Goal: Transaction & Acquisition: Purchase product/service

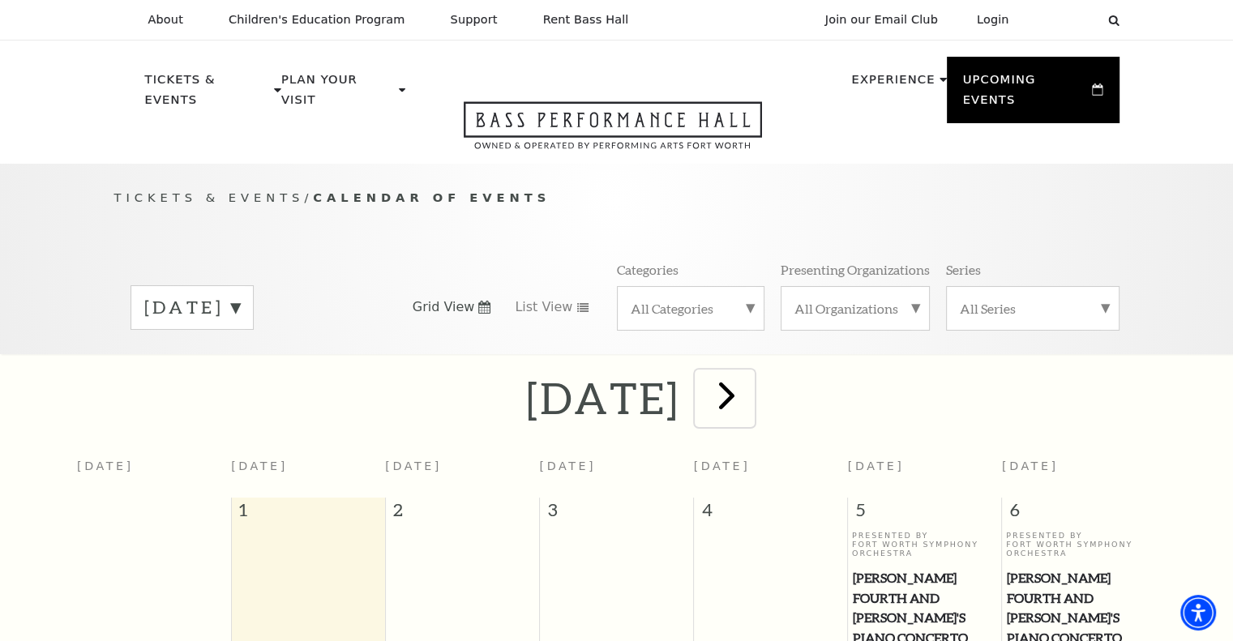
click at [750, 381] on span "next" at bounding box center [727, 395] width 46 height 46
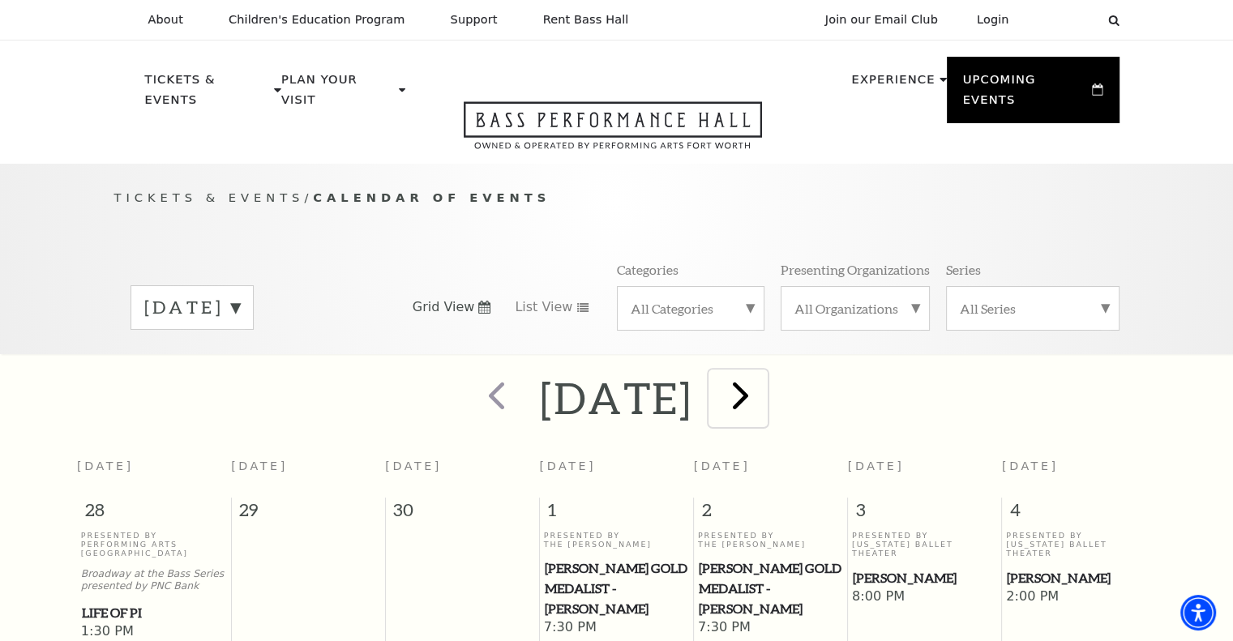
click at [764, 378] on span "next" at bounding box center [741, 395] width 46 height 46
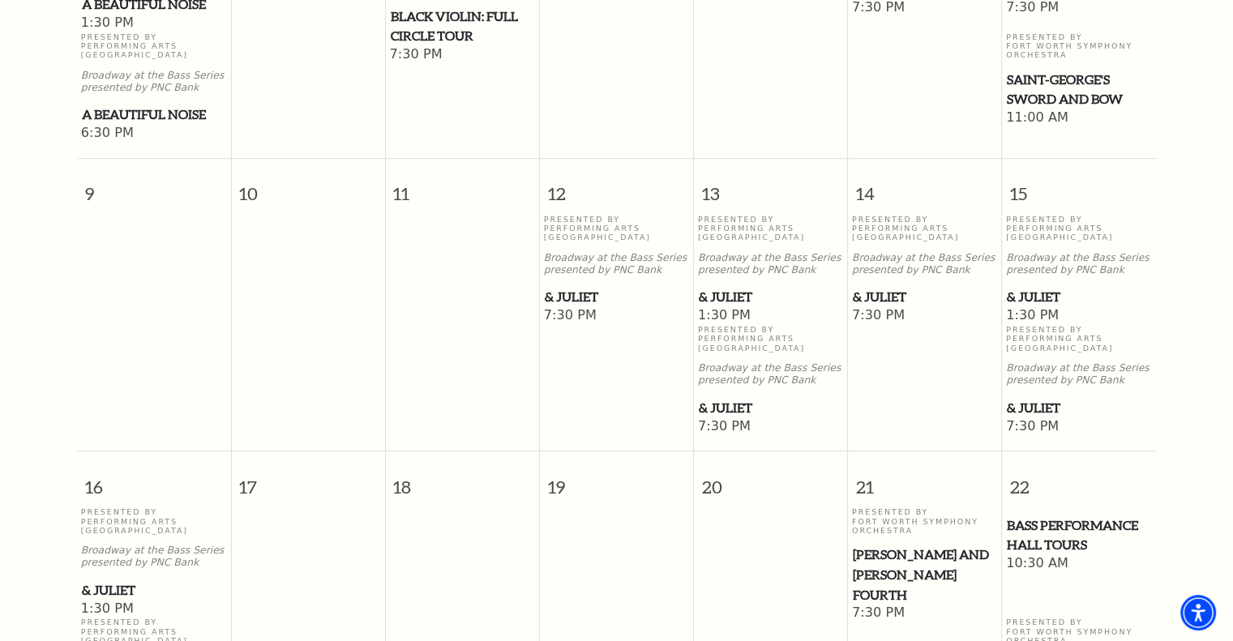
scroll to position [902, 0]
click at [1036, 291] on span "& Juliet" at bounding box center [1079, 298] width 144 height 20
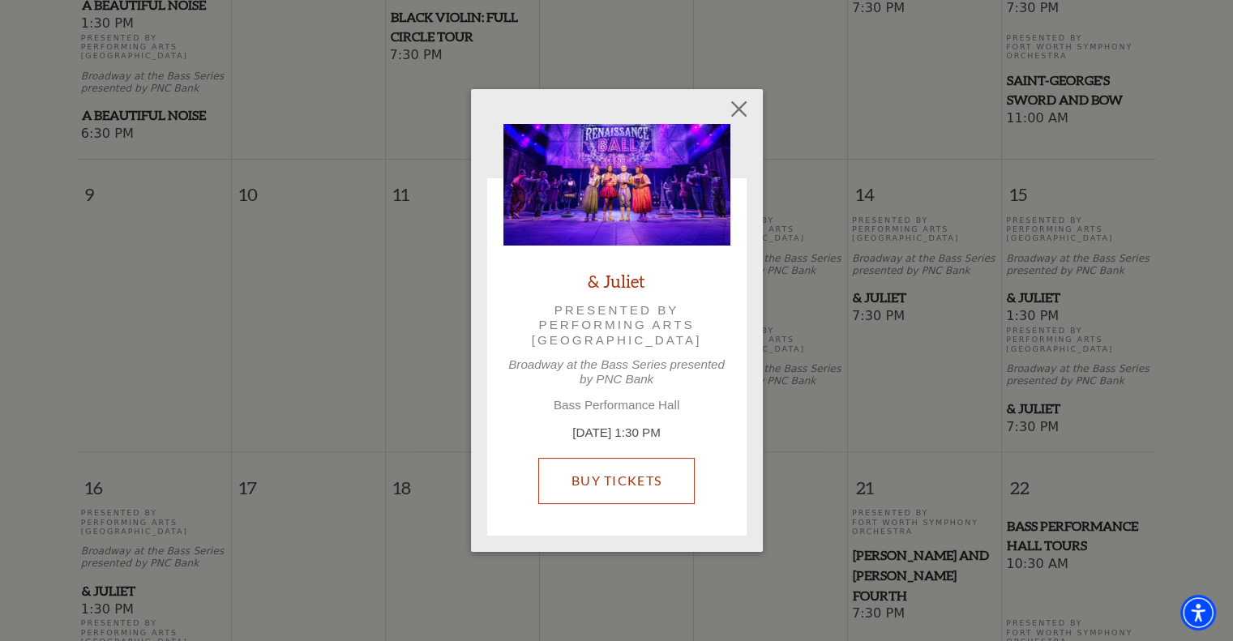
click at [623, 488] on link "Buy Tickets" at bounding box center [616, 480] width 157 height 45
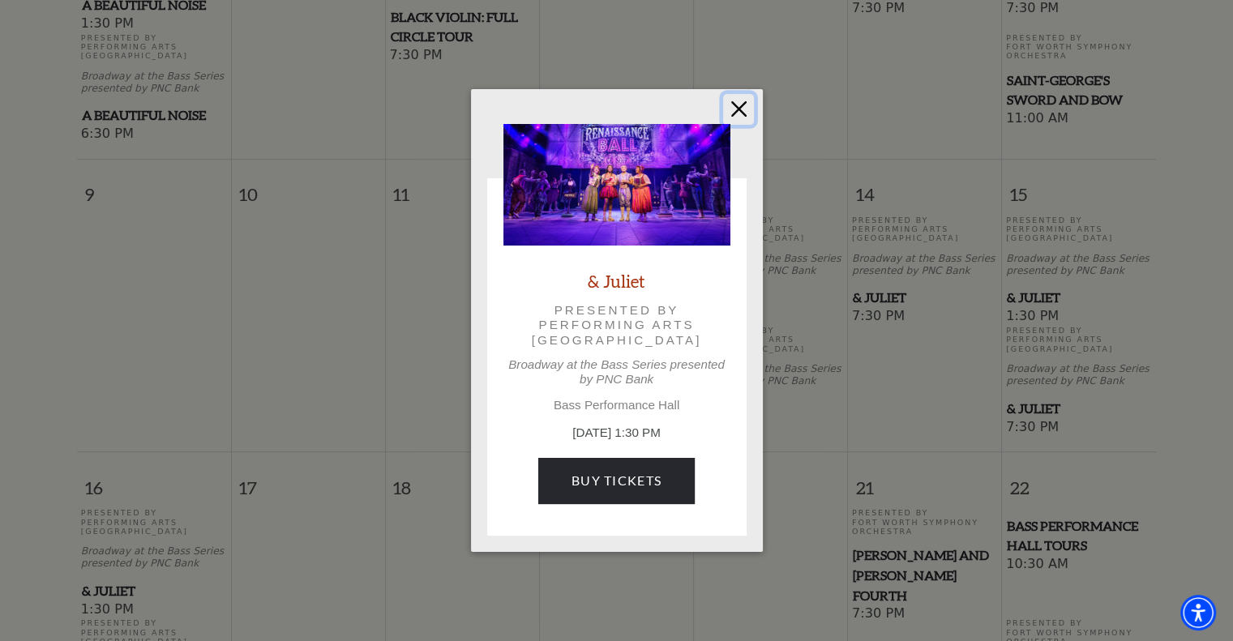
click at [733, 103] on button "Close" at bounding box center [738, 109] width 31 height 31
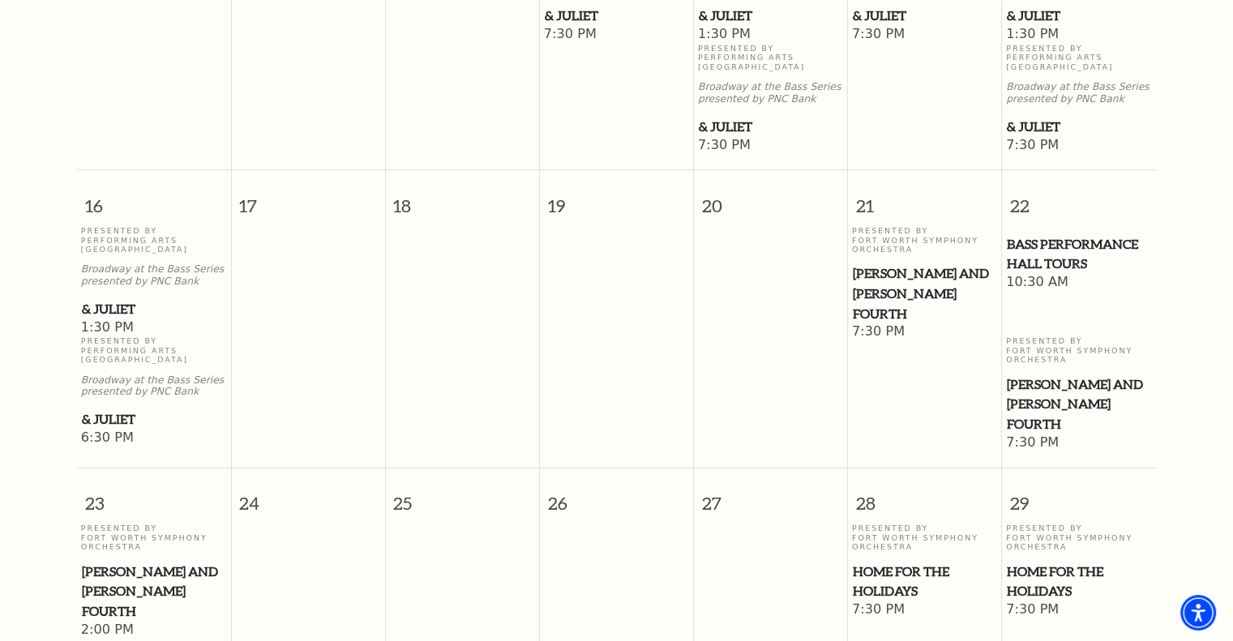
scroll to position [1187, 0]
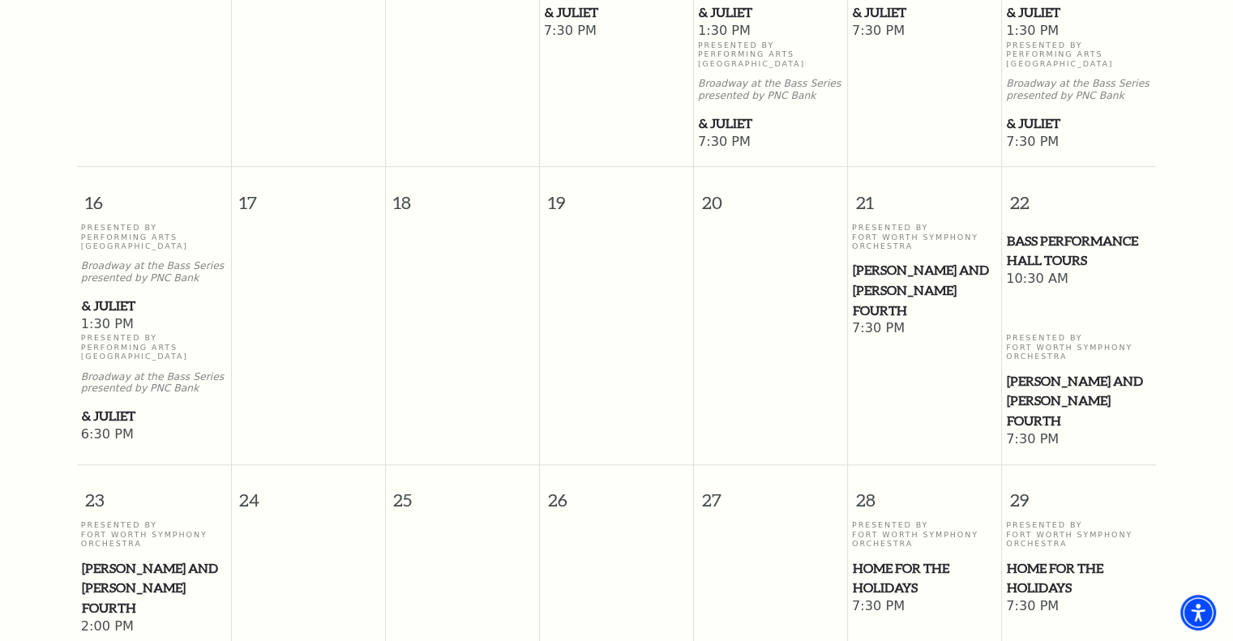
click at [904, 288] on span "[PERSON_NAME] and [PERSON_NAME] Fourth" at bounding box center [925, 290] width 144 height 60
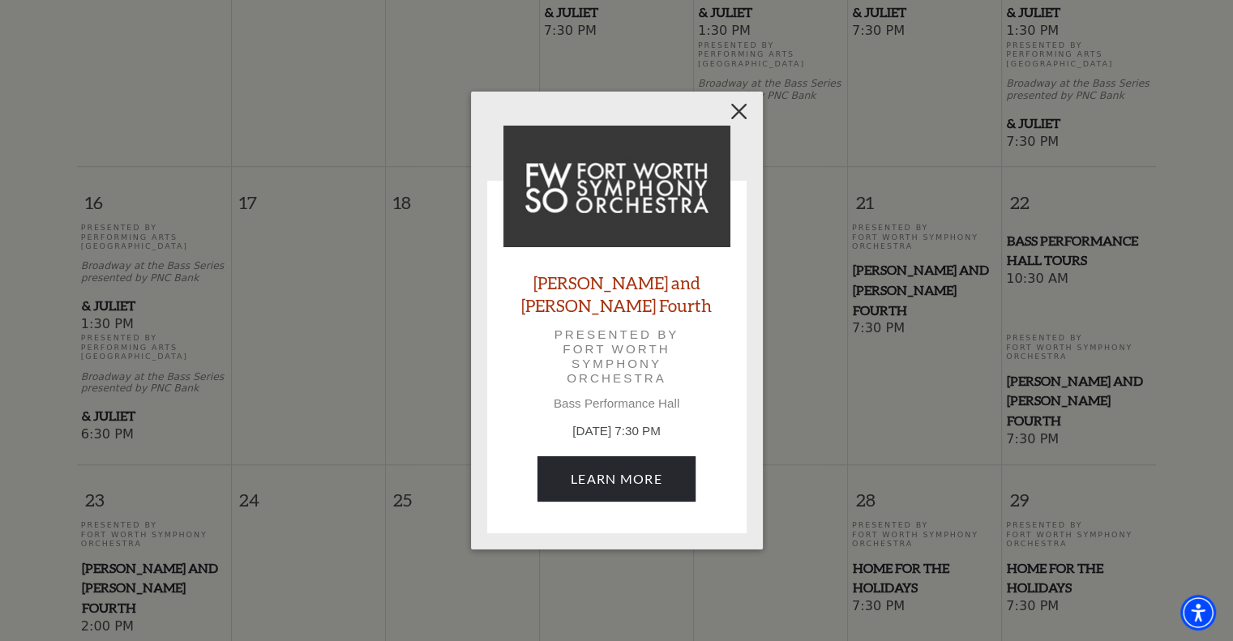
click at [738, 119] on button "Close" at bounding box center [738, 111] width 31 height 31
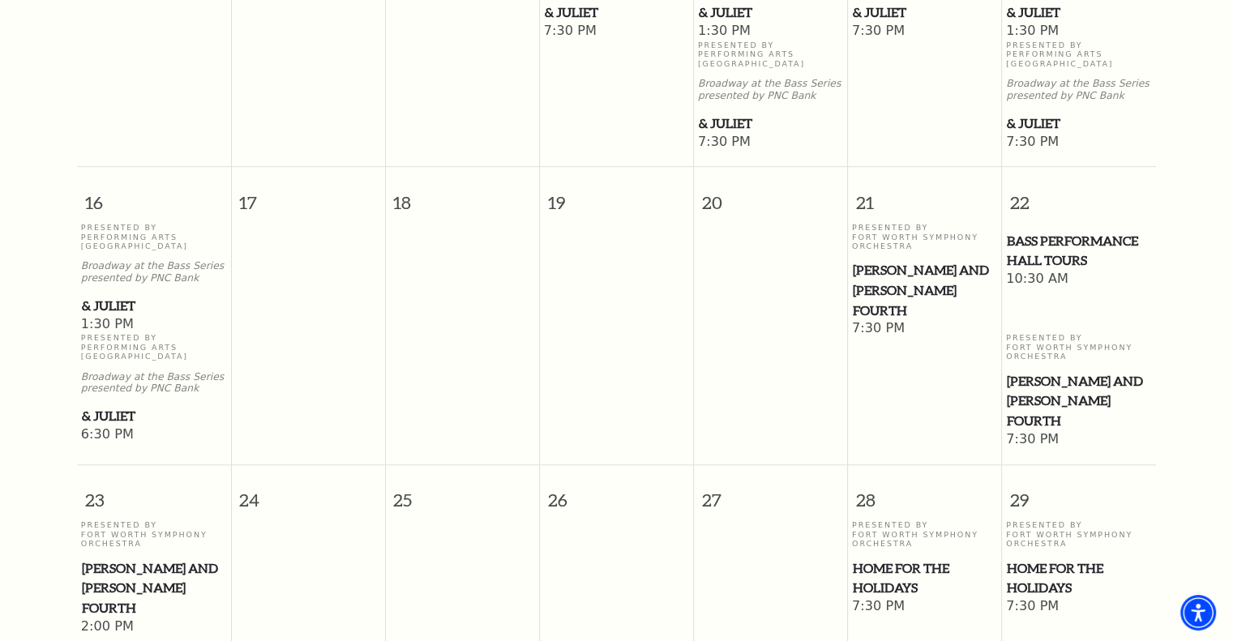
click at [1049, 263] on span "Bass Performance Hall Tours" at bounding box center [1079, 251] width 144 height 40
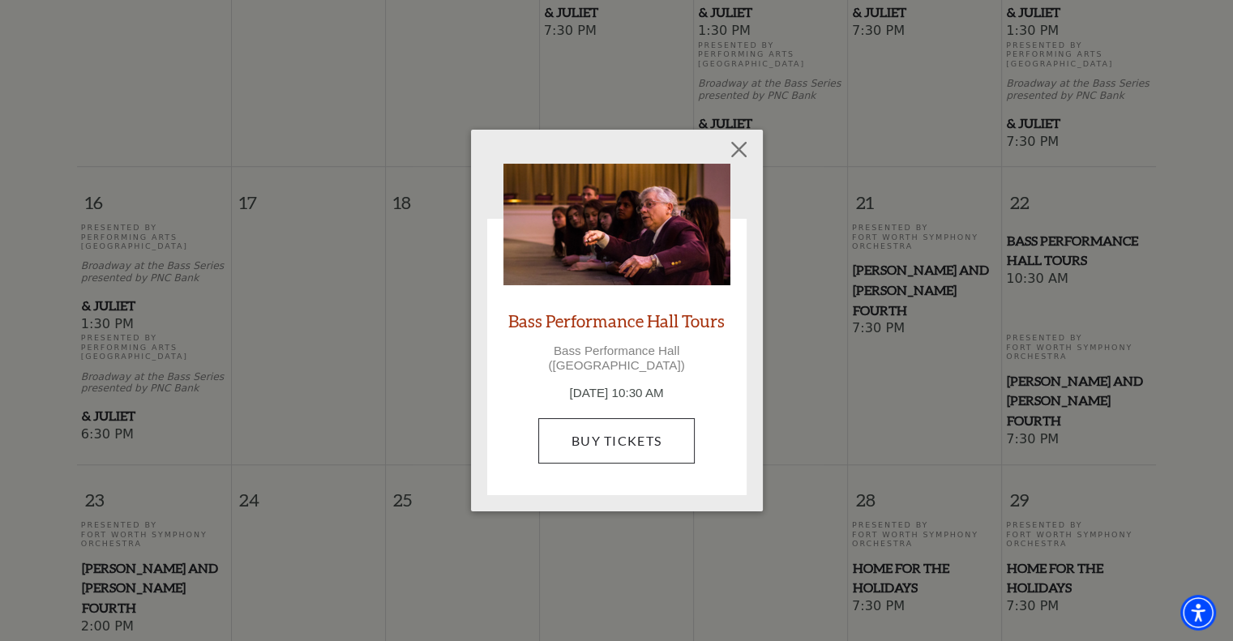
click at [636, 435] on link "Buy Tickets" at bounding box center [616, 440] width 157 height 45
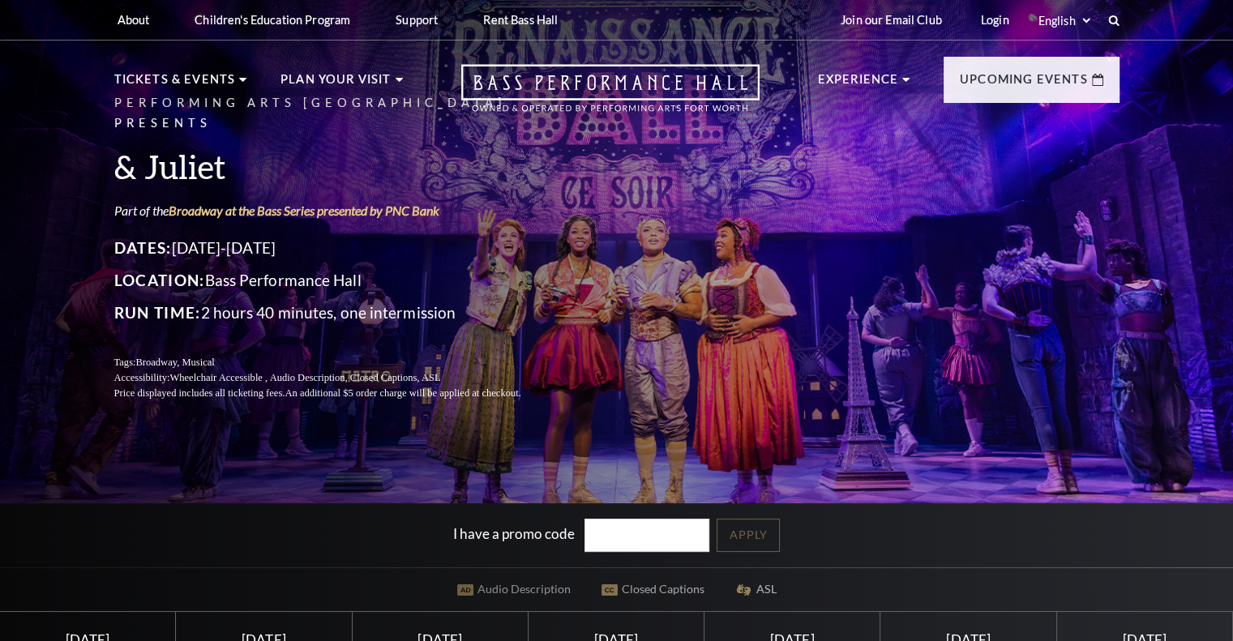
click at [610, 480] on div "Performing Arts Fort Worth Presents & Juliet Part of the Broadway at the Bass S…" at bounding box center [616, 473] width 1233 height 967
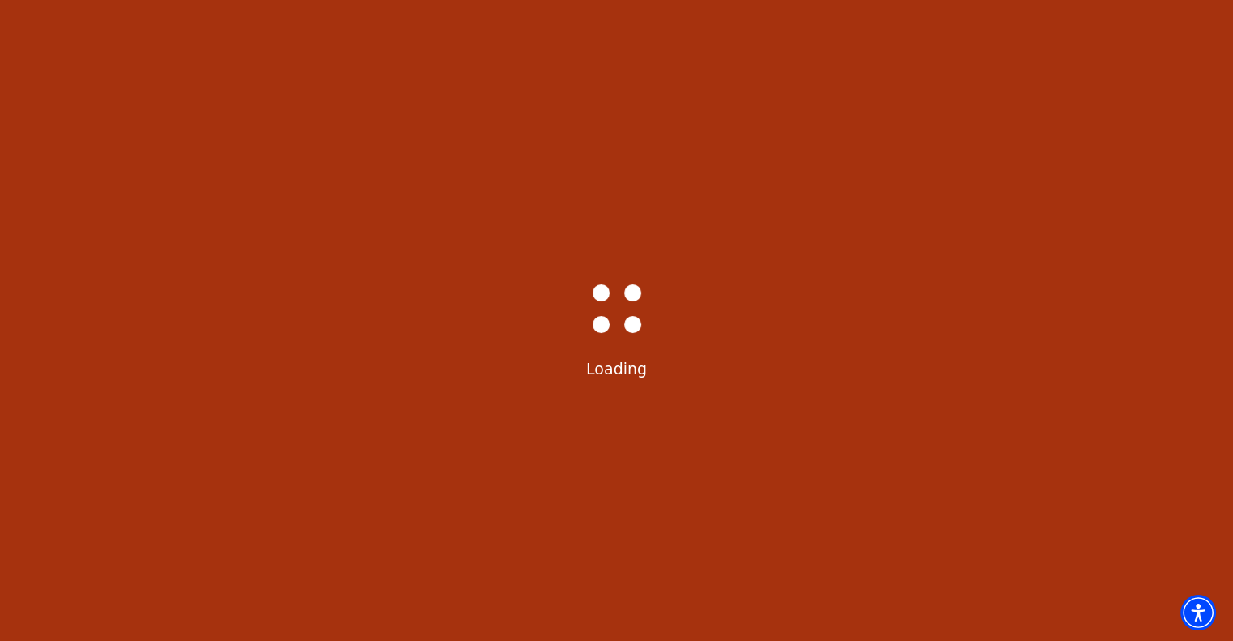
select select "6586"
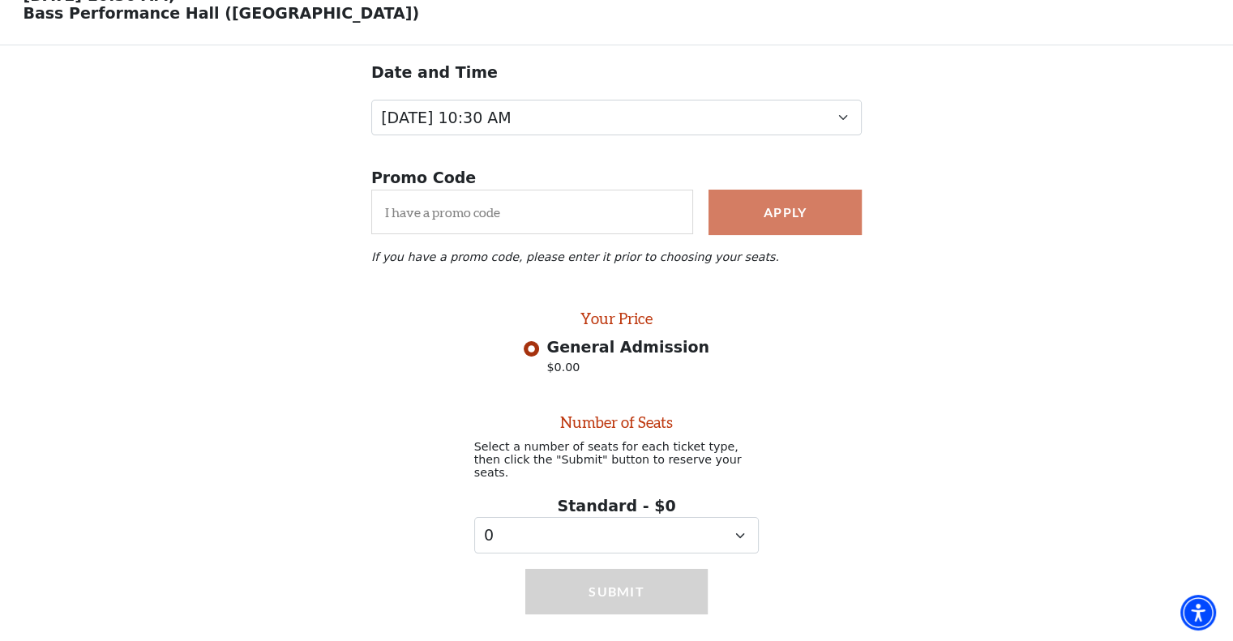
scroll to position [122, 0]
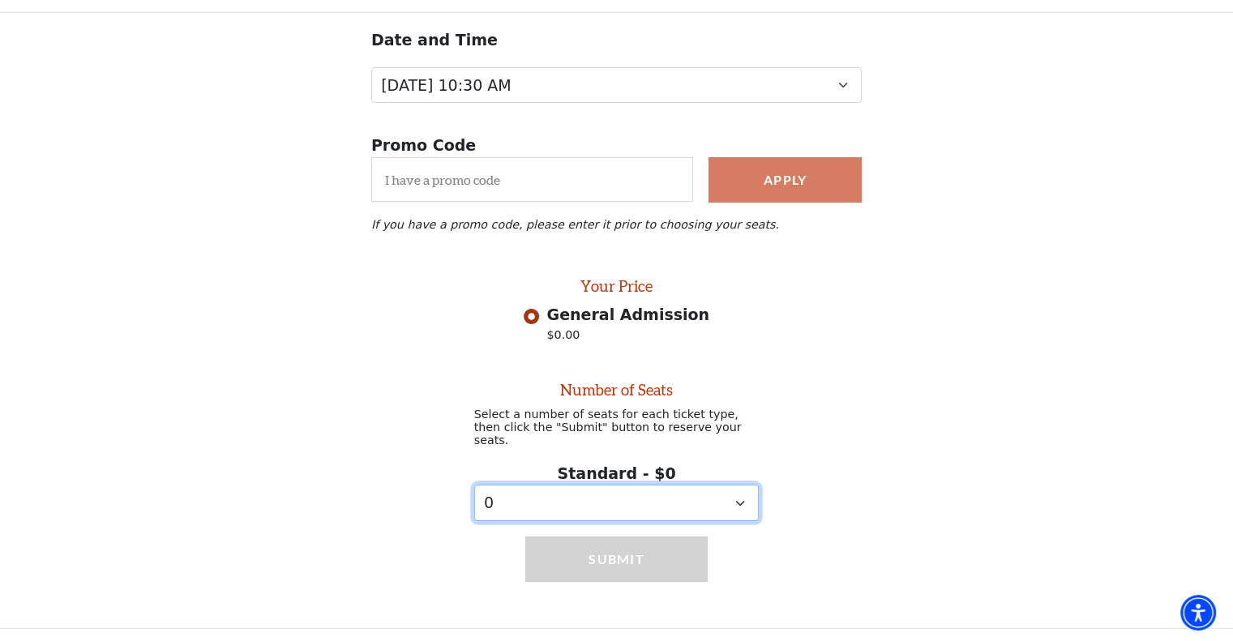
click at [728, 490] on select "0 1 2 3 4 5 6 7 8 9" at bounding box center [616, 503] width 285 height 36
select select "5"
click at [474, 485] on select "0 1 2 3 4 5 6 7 8 9" at bounding box center [616, 503] width 285 height 36
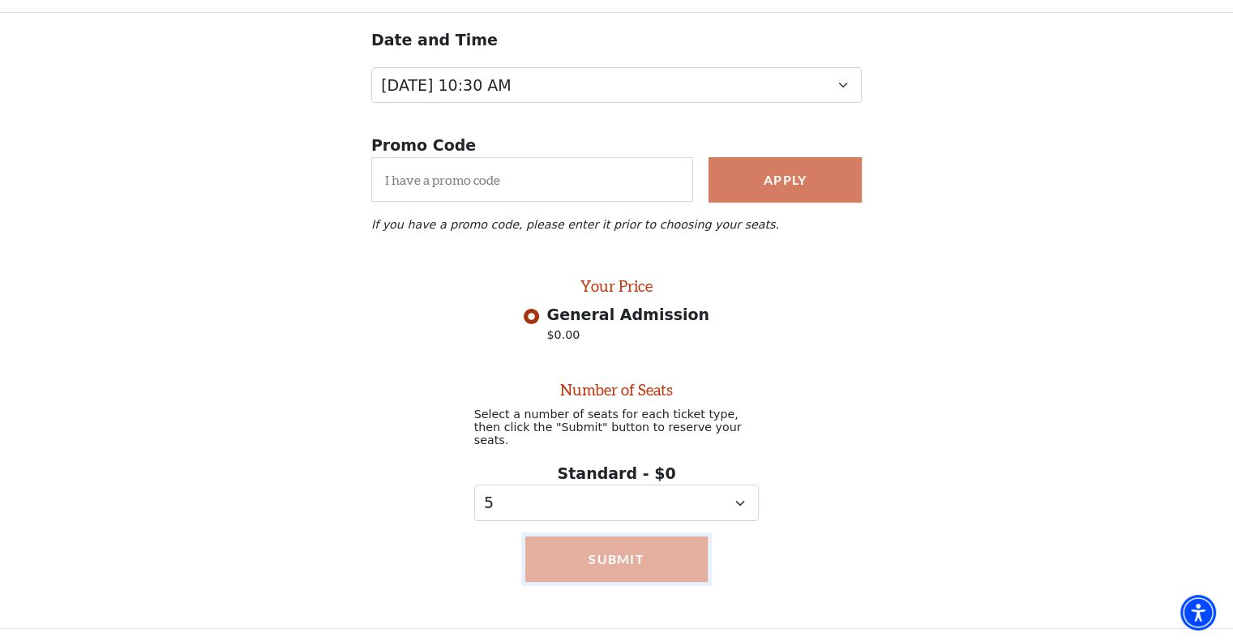
click at [660, 550] on button "Submit" at bounding box center [616, 559] width 182 height 45
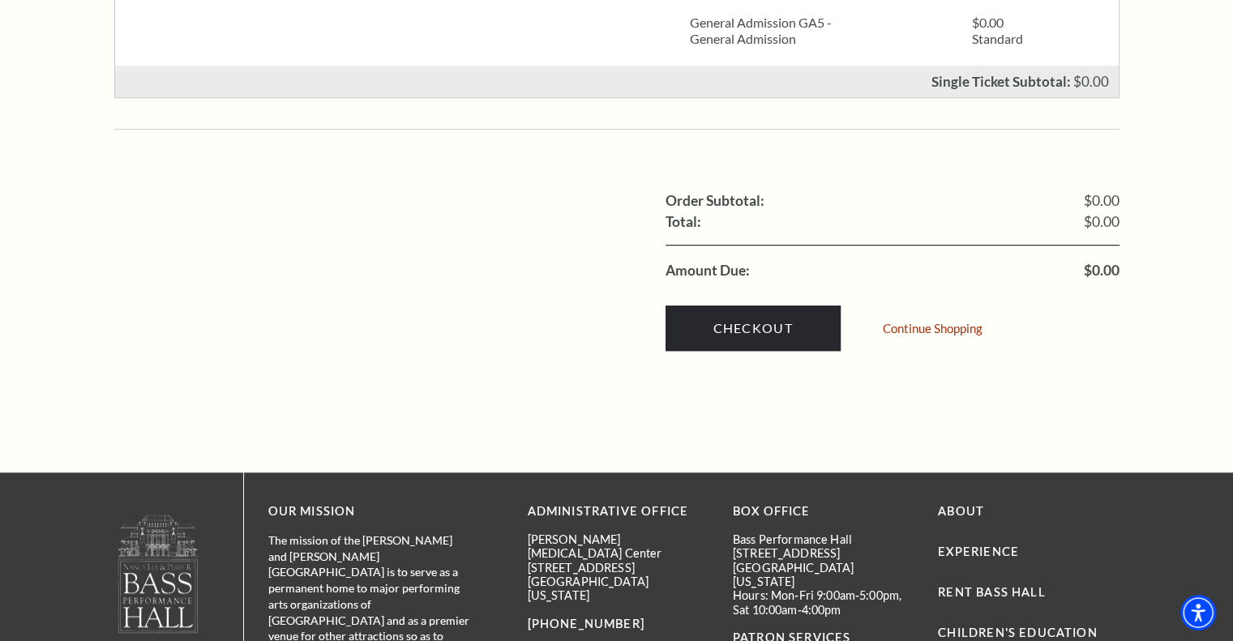
scroll to position [1092, 0]
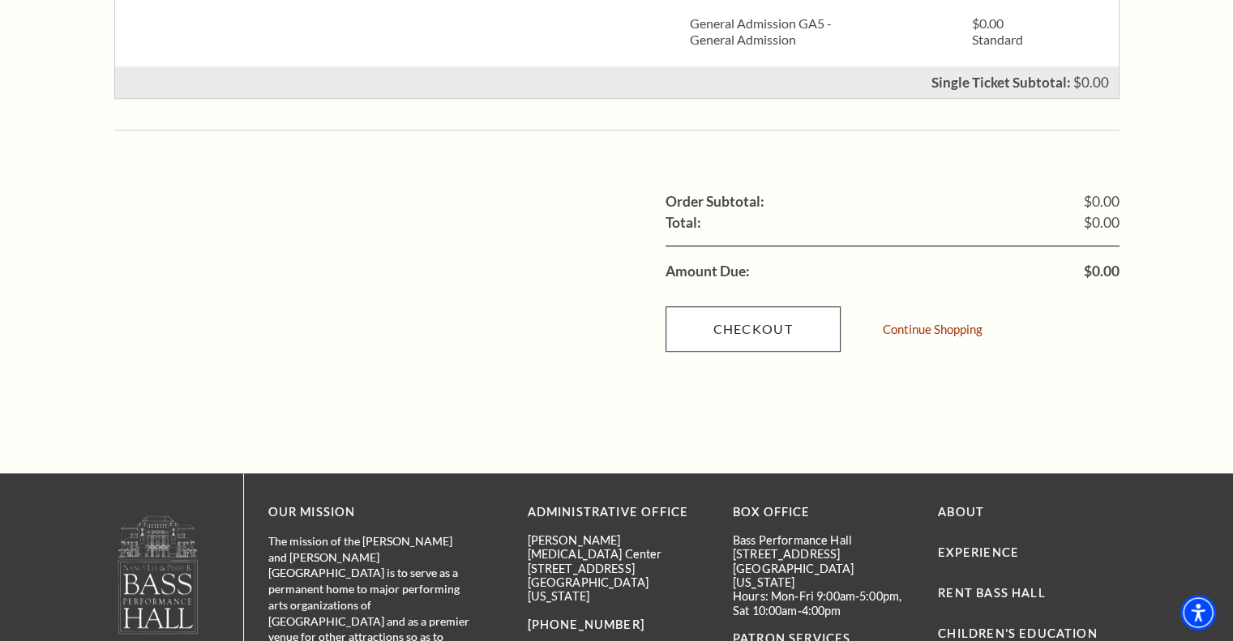
click at [759, 307] on link "Checkout" at bounding box center [753, 329] width 175 height 45
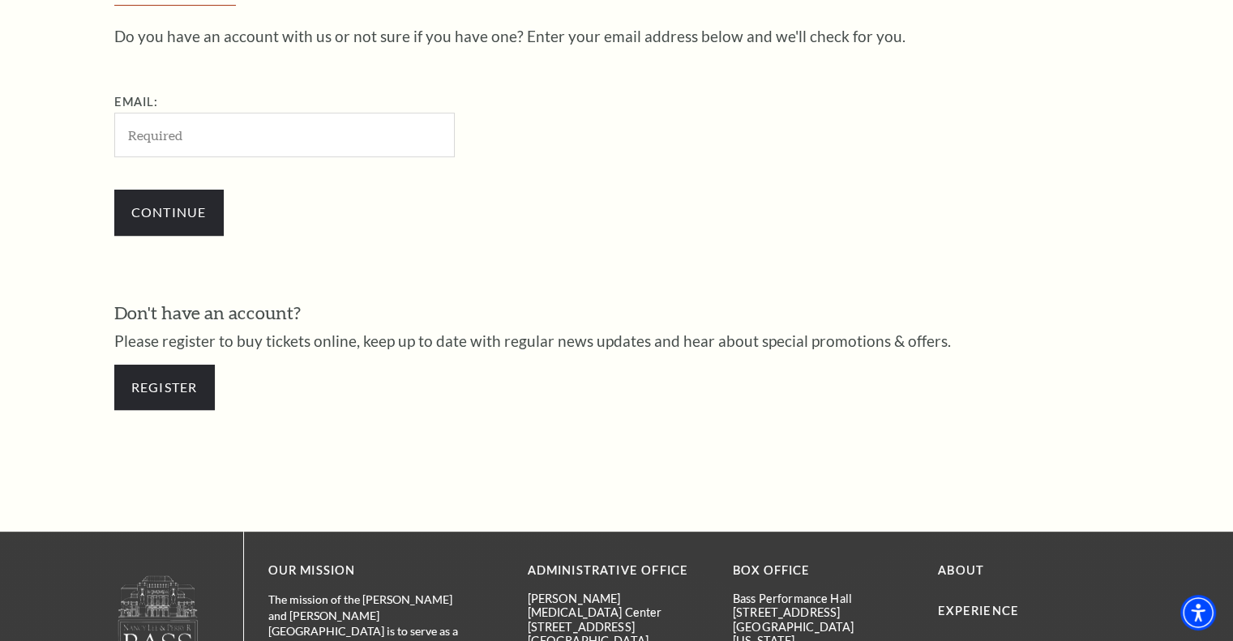
scroll to position [533, 0]
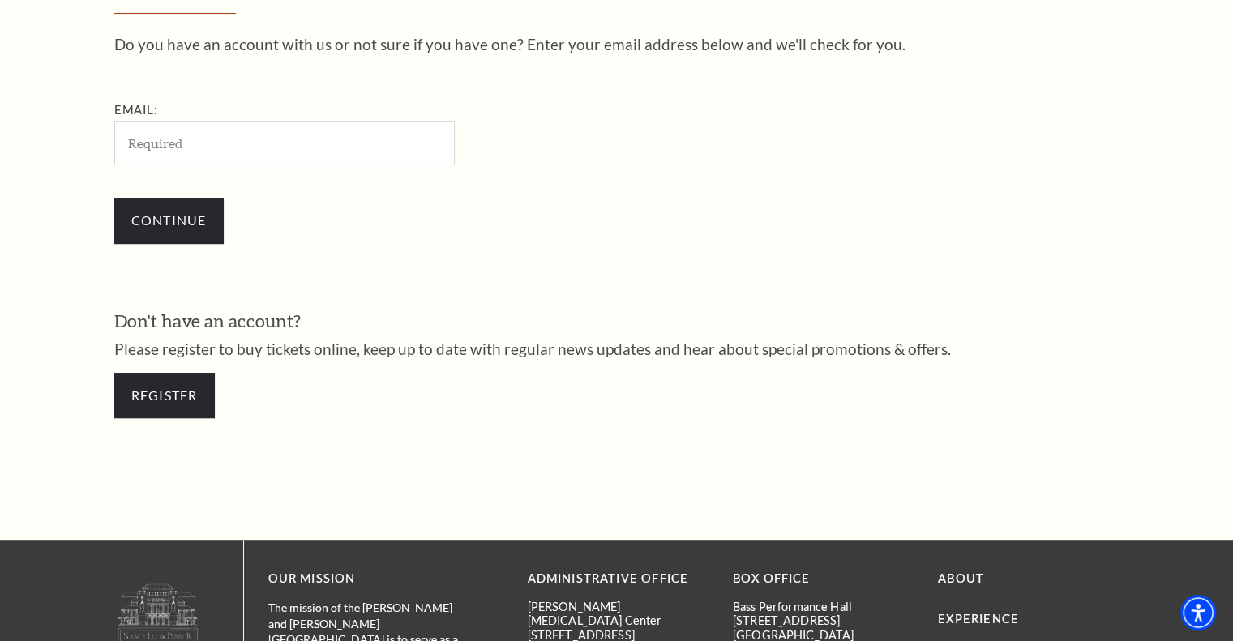
click at [175, 146] on input "Email:" at bounding box center [284, 143] width 341 height 45
type input "[EMAIL_ADDRESS][DOMAIN_NAME]"
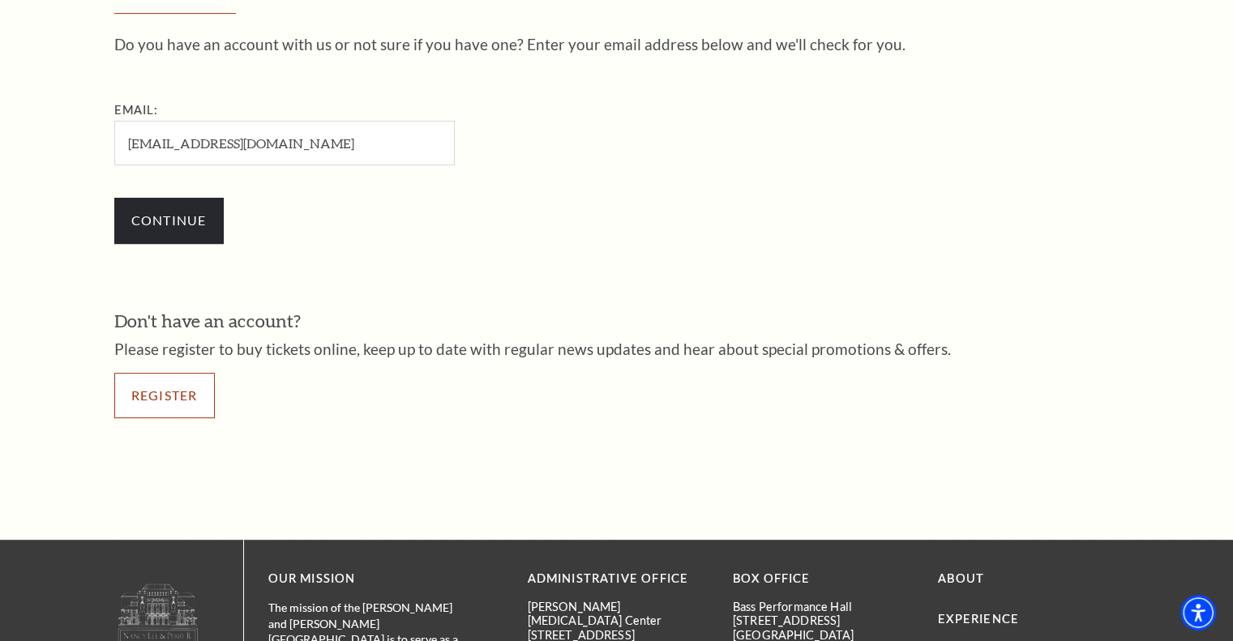
click at [186, 405] on link "Register" at bounding box center [164, 395] width 101 height 45
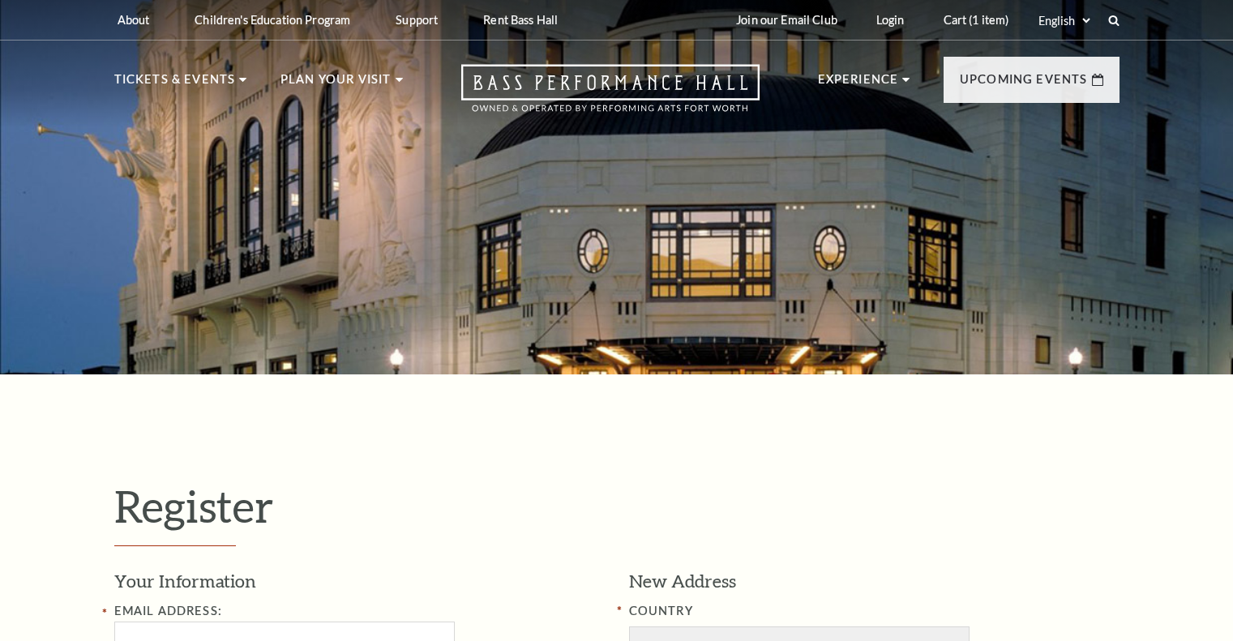
select select "1"
select select "[GEOGRAPHIC_DATA]"
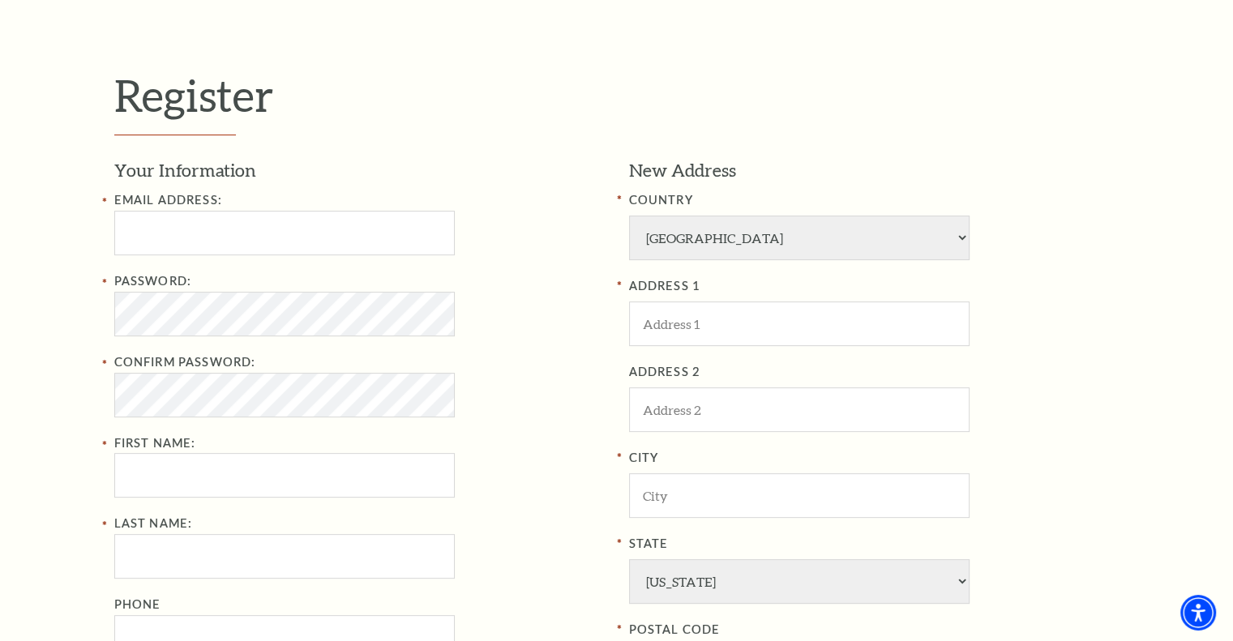
scroll to position [500, 0]
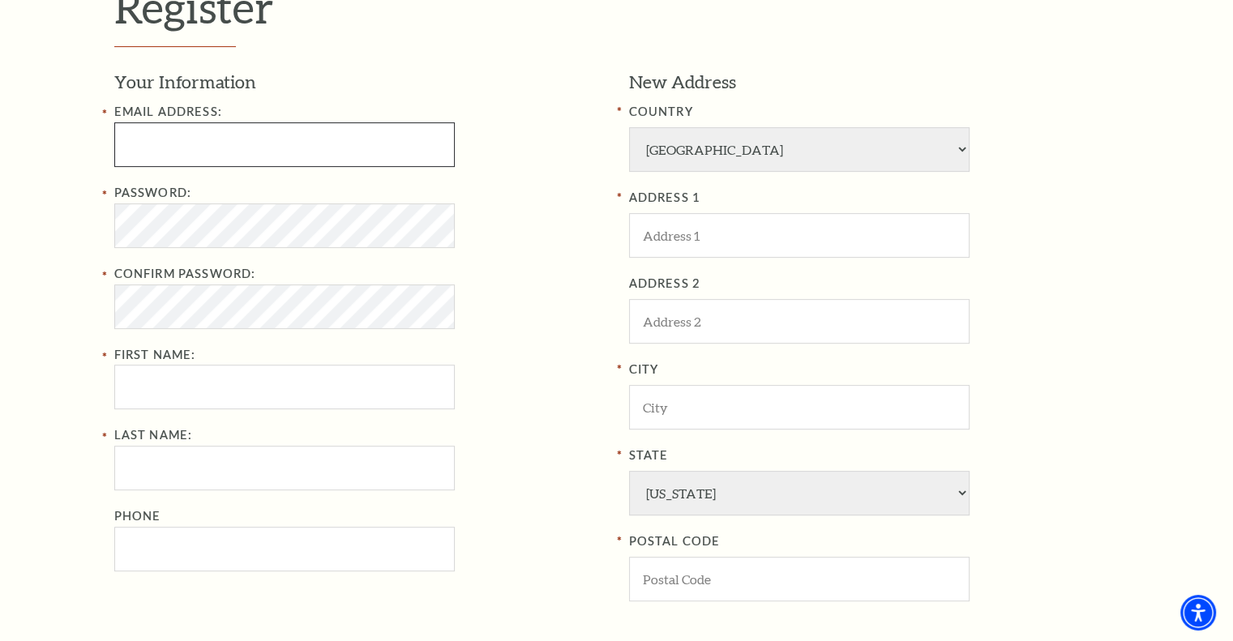
click at [385, 131] on input "Email Address:" at bounding box center [284, 144] width 341 height 45
type input "RUTH8117@GMAIL.COM"
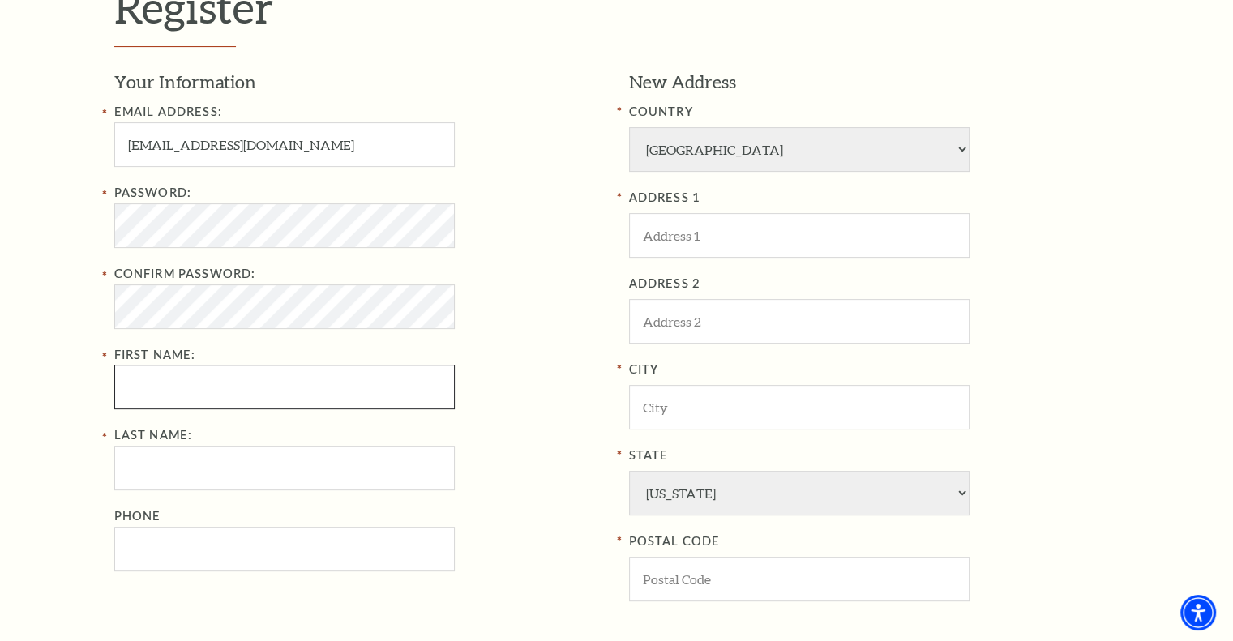
type input "Christa"
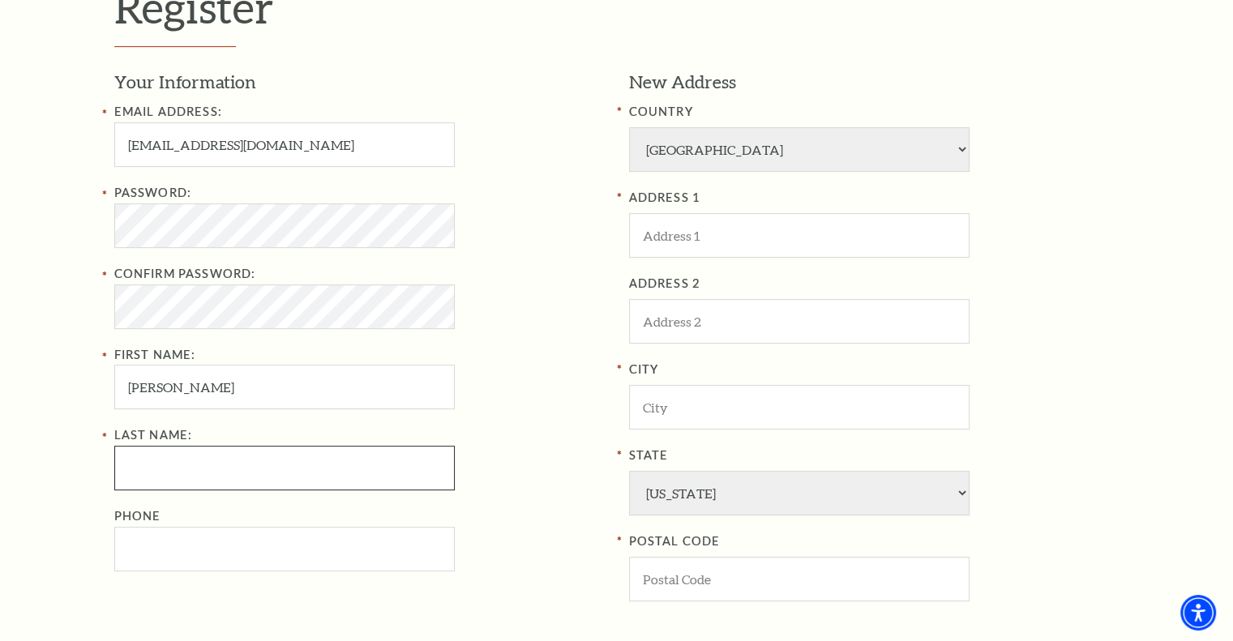
type input "Checki"
type input "5126369545"
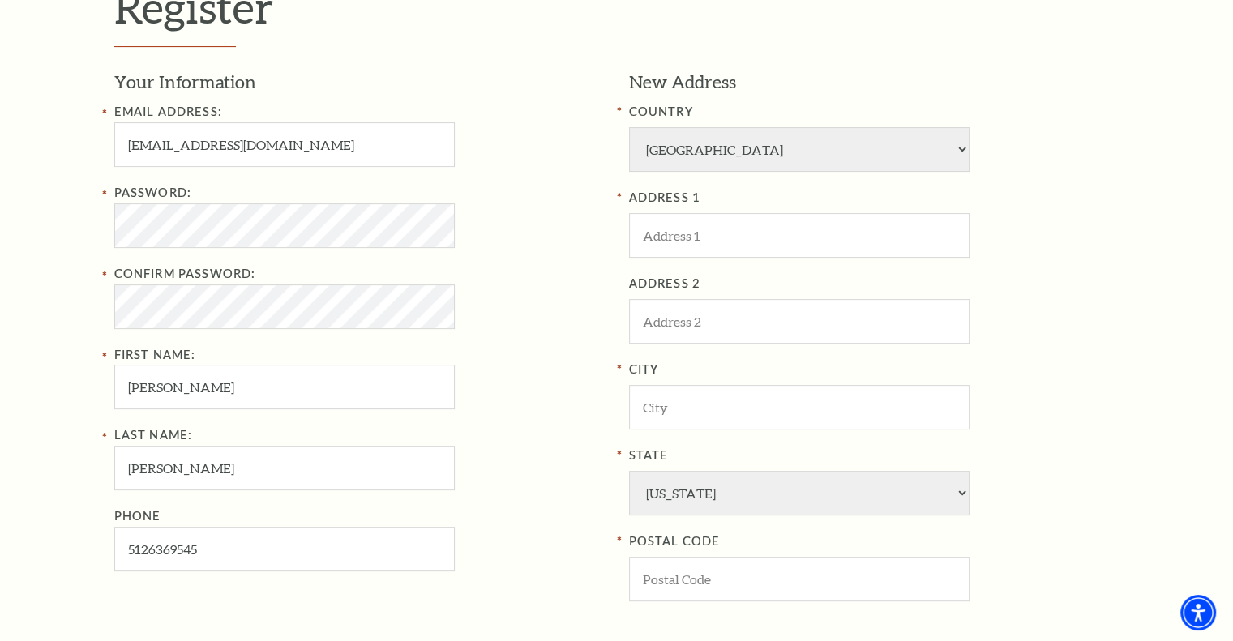
type input "8732 Lariat Circle"
type input "FORT WORTH"
type input "76244"
type input "512-636-9545"
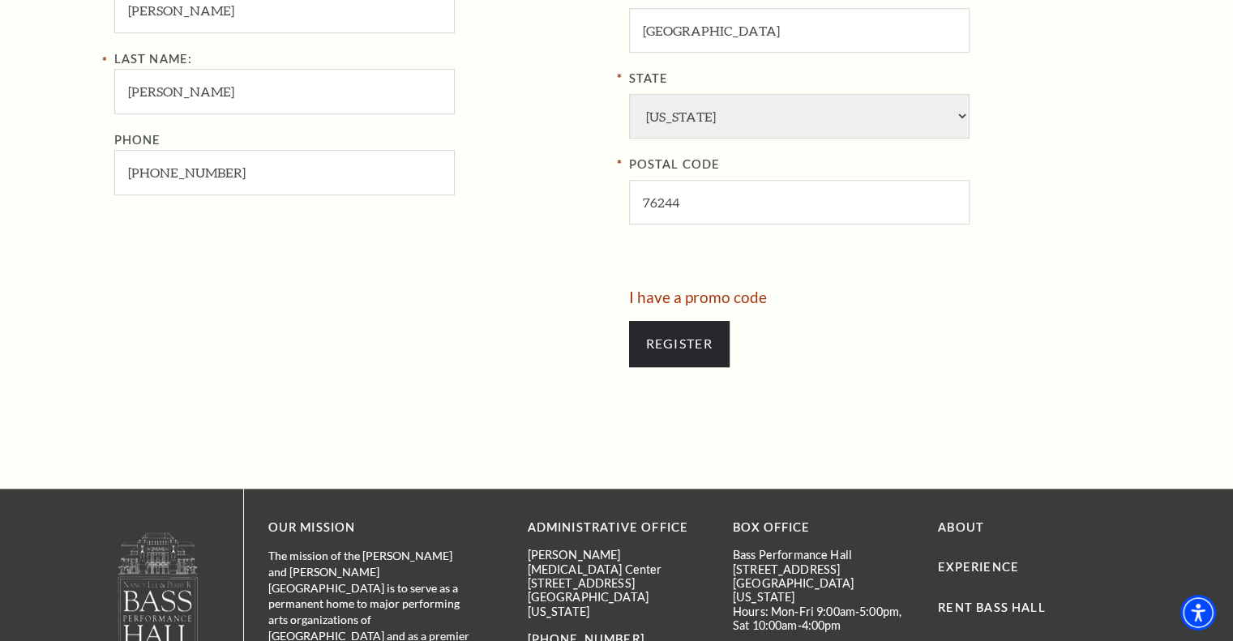
scroll to position [871, 0]
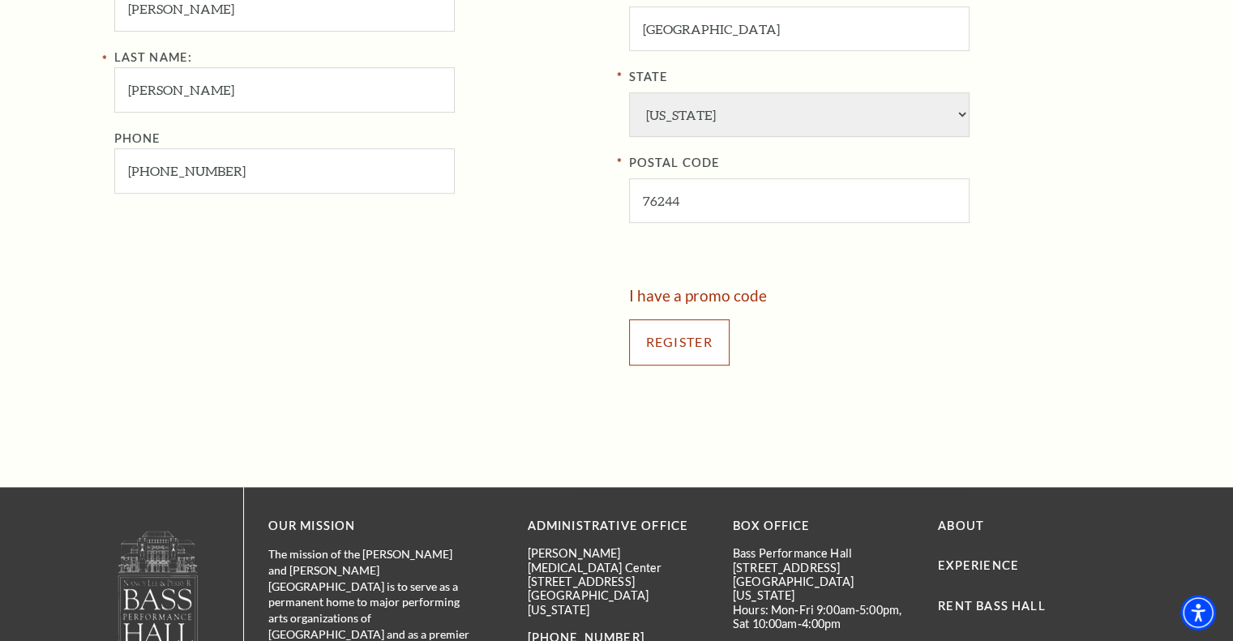
click at [684, 339] on input "Register" at bounding box center [679, 342] width 101 height 45
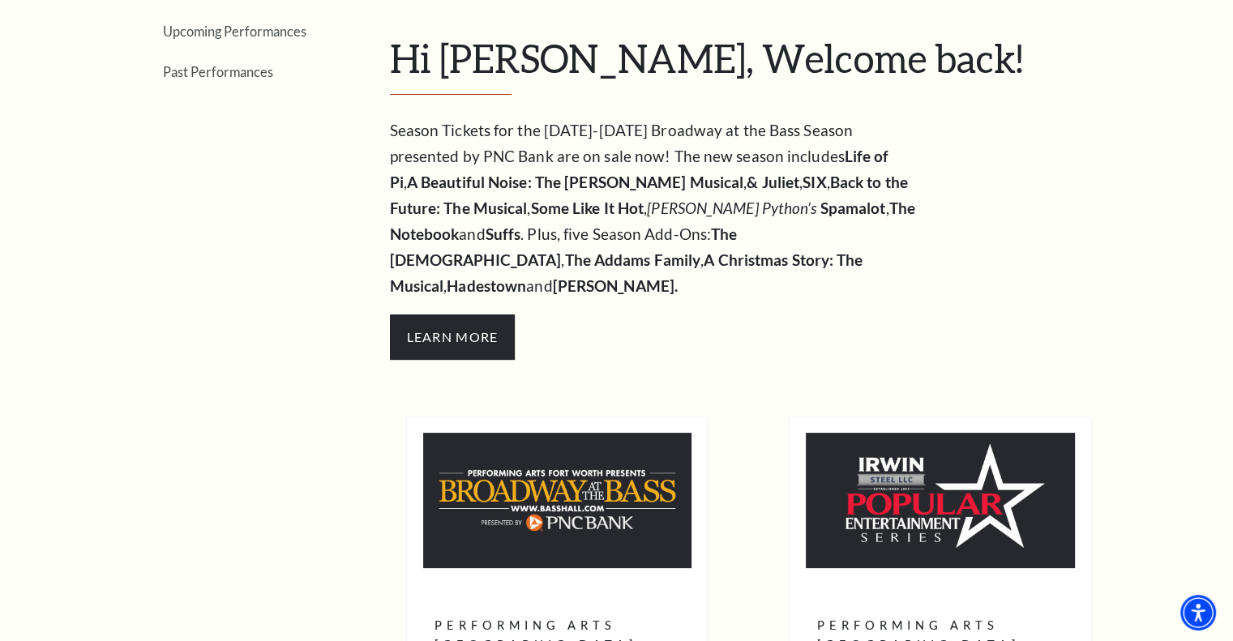
scroll to position [298, 0]
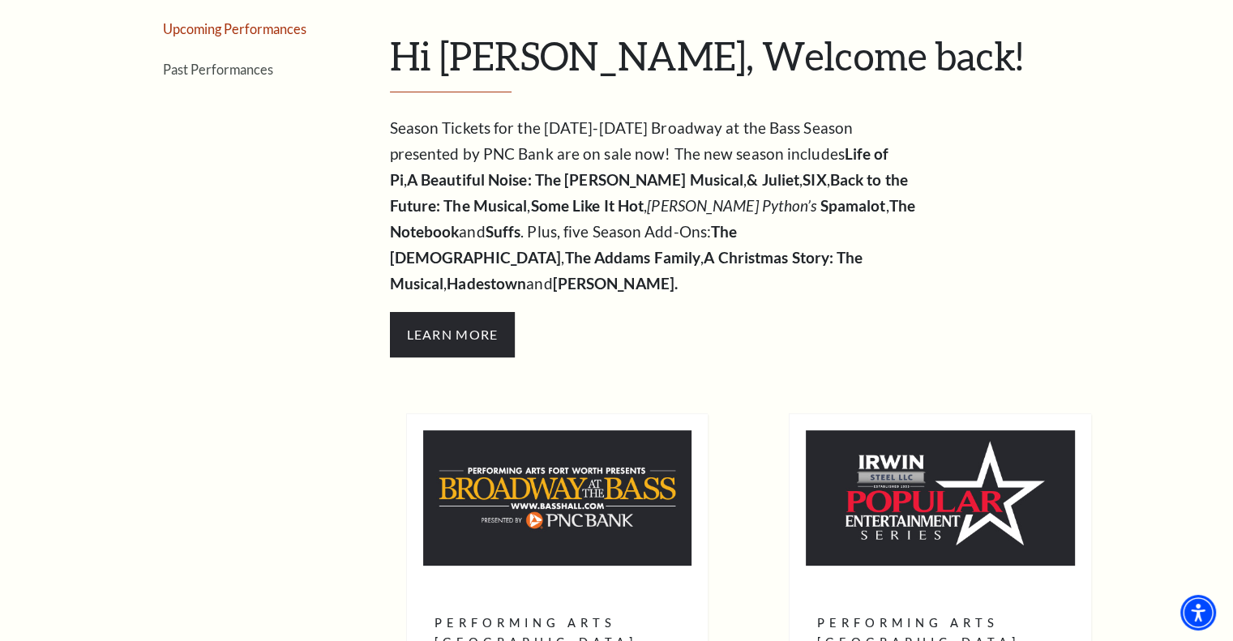
click at [258, 28] on link "Upcoming Performances" at bounding box center [235, 28] width 144 height 15
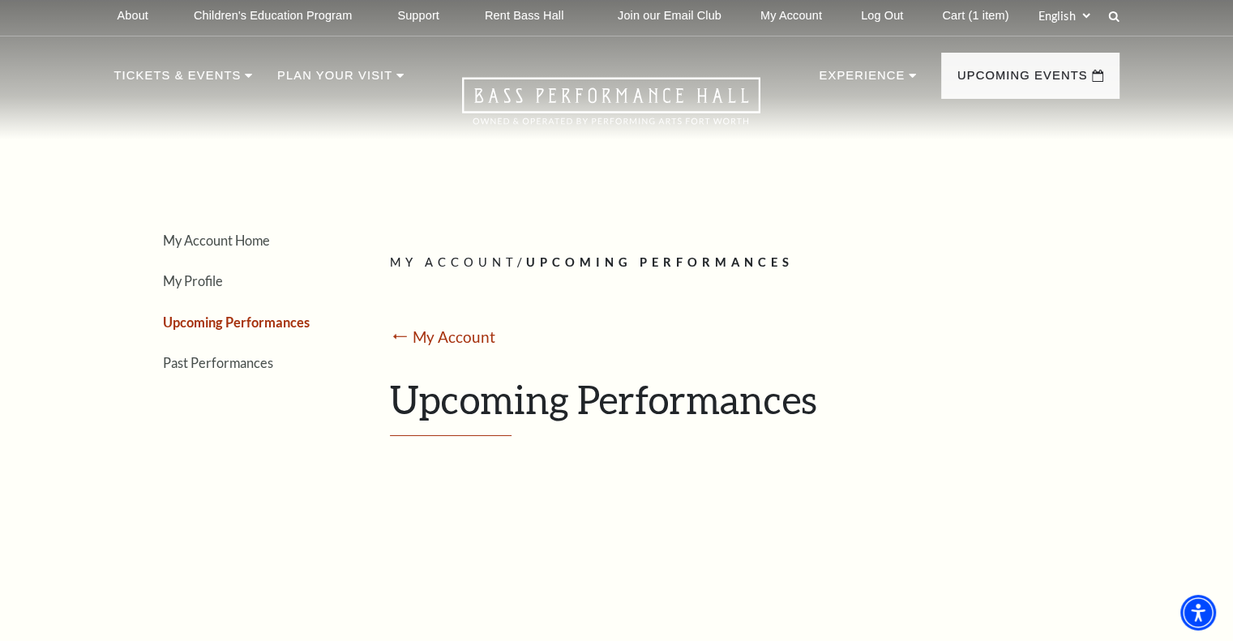
scroll to position [0, 0]
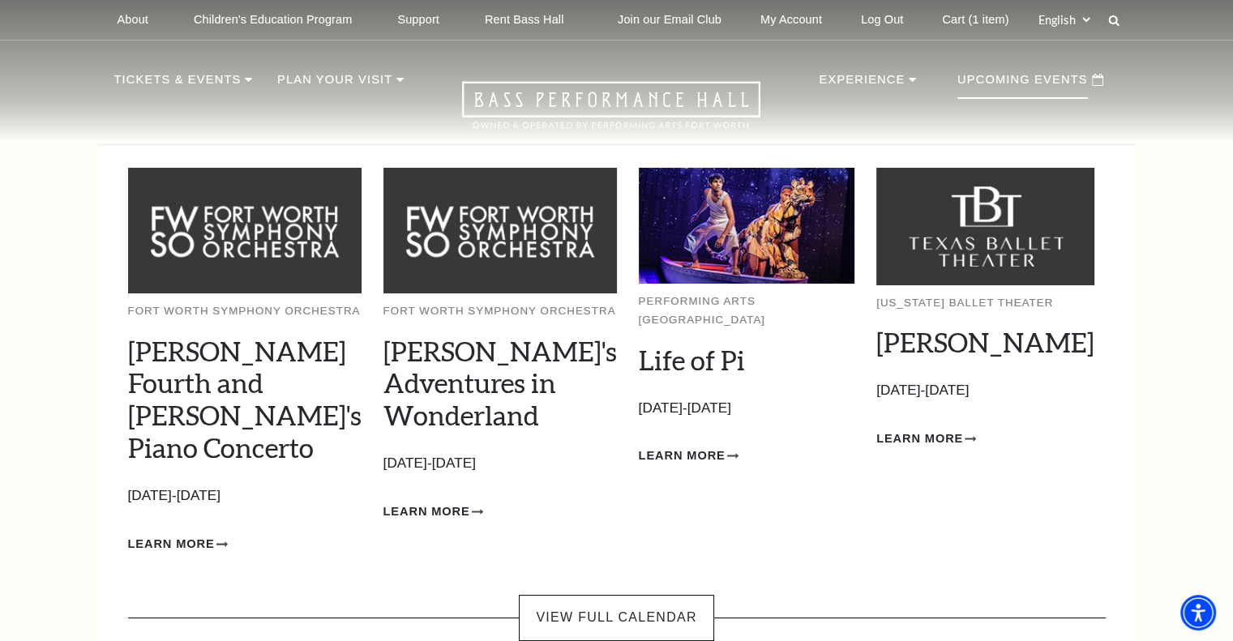
click at [1023, 79] on p "Upcoming Events" at bounding box center [1023, 84] width 131 height 29
click at [633, 595] on link "View Full Calendar" at bounding box center [616, 617] width 195 height 45
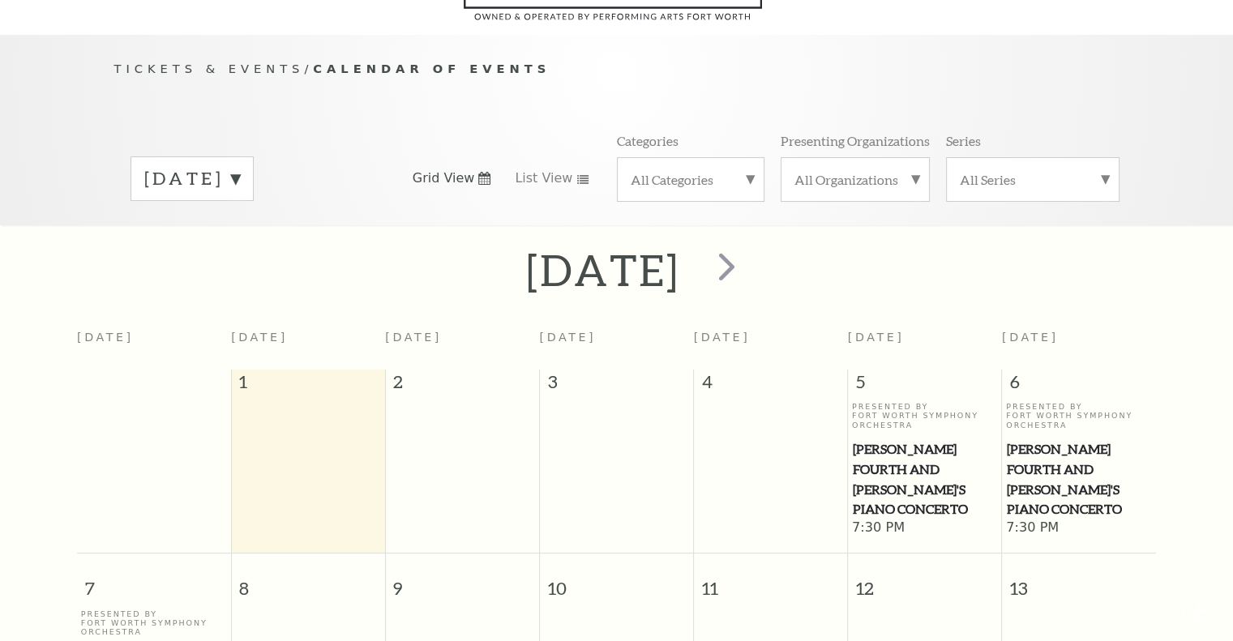
scroll to position [143, 0]
click at [750, 243] on span "next" at bounding box center [727, 266] width 46 height 46
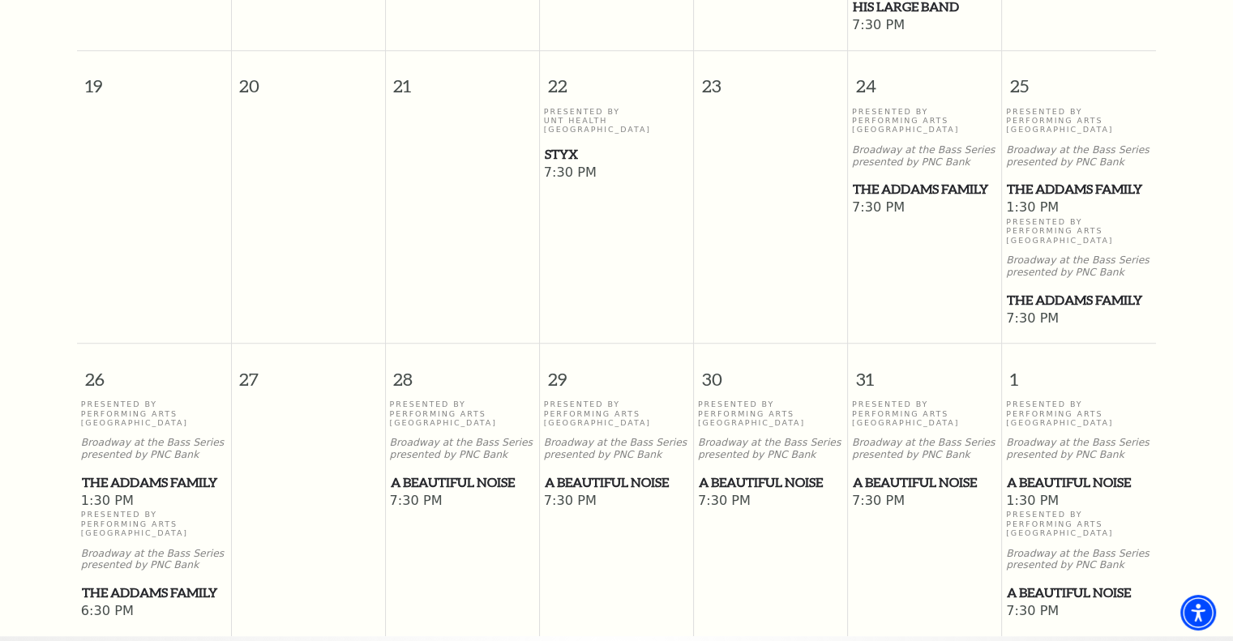
scroll to position [1190, 0]
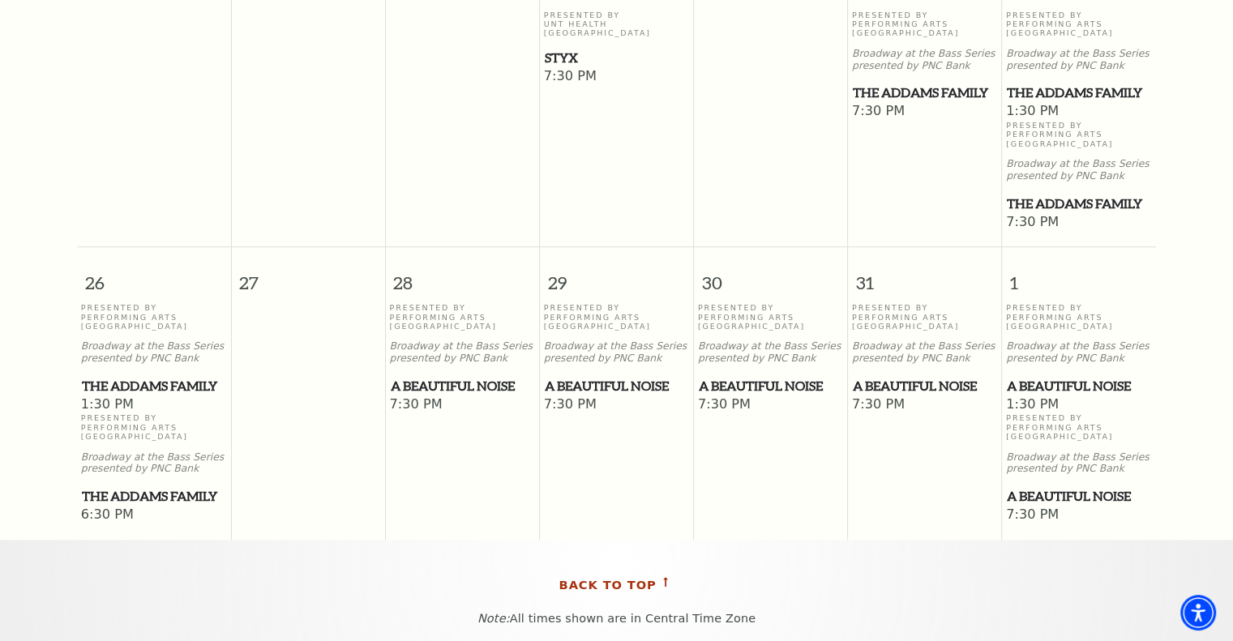
click at [626, 576] on span "Back To Top" at bounding box center [608, 586] width 97 height 20
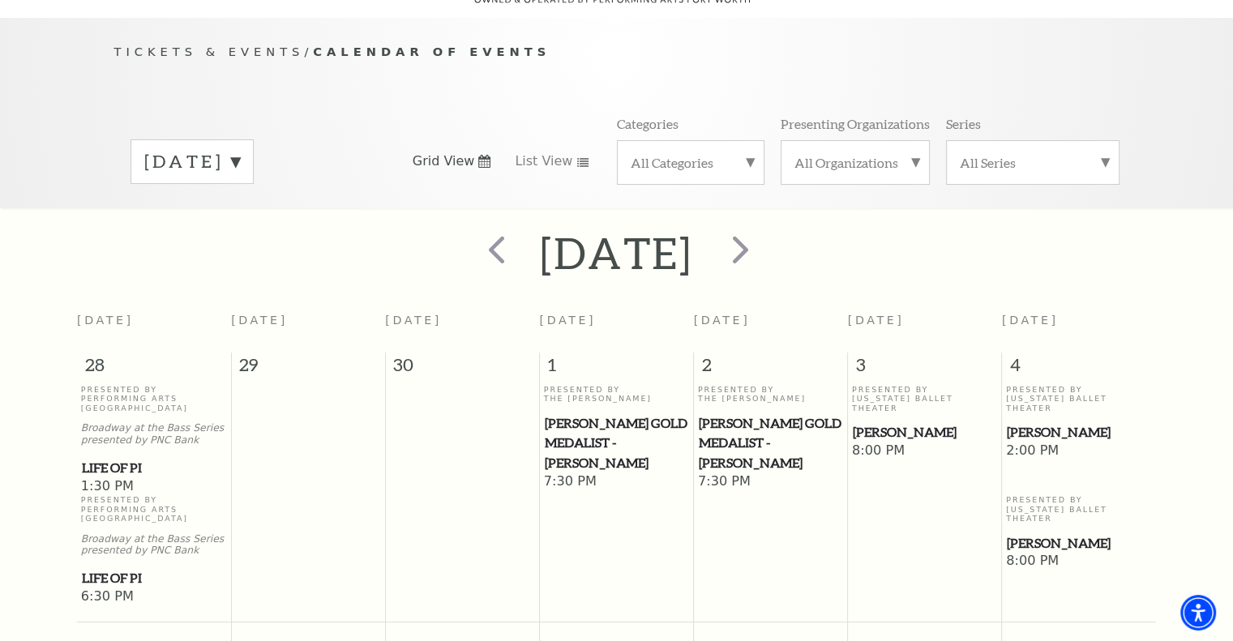
scroll to position [143, 0]
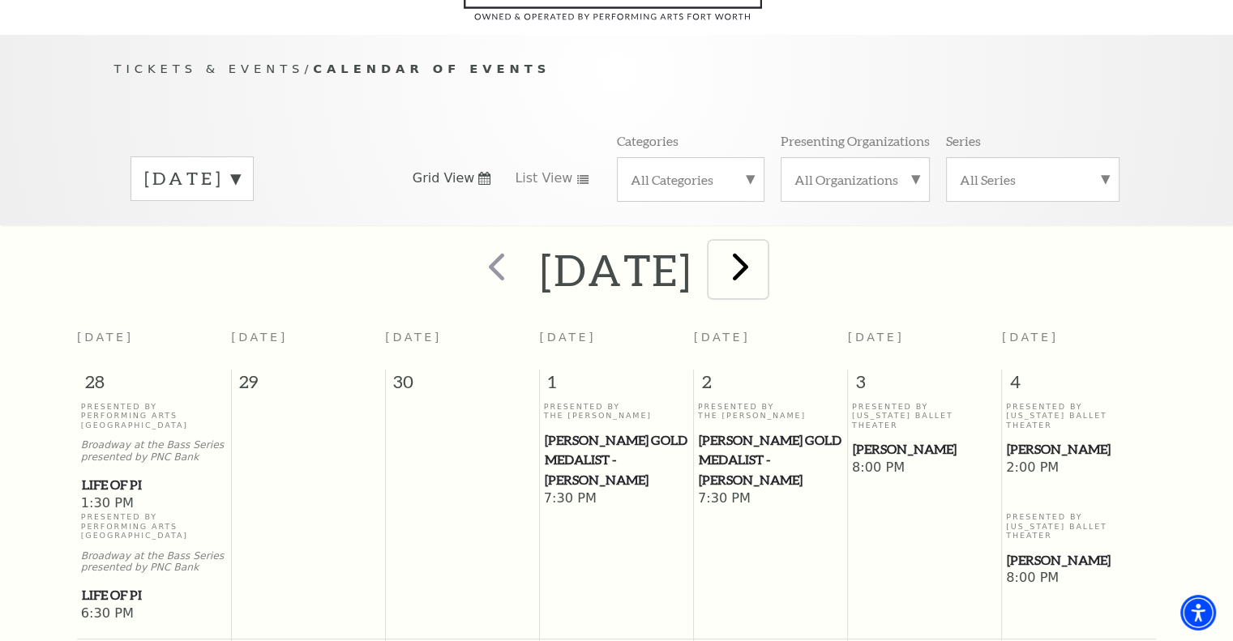
click at [764, 247] on span "next" at bounding box center [741, 266] width 46 height 46
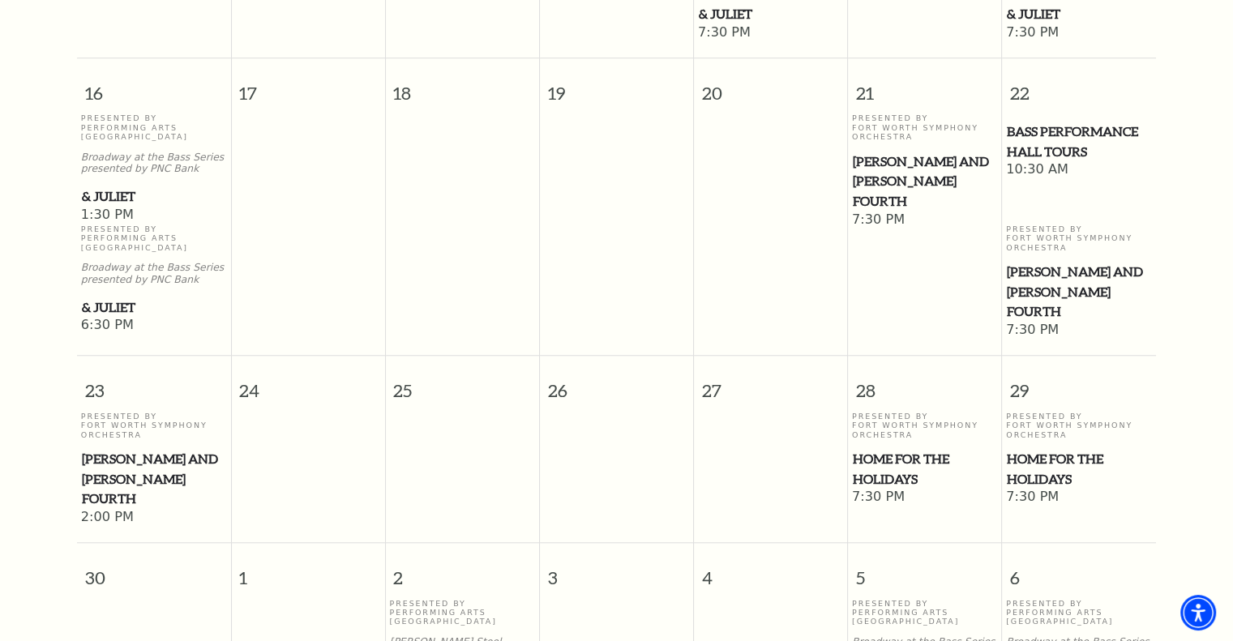
scroll to position [1308, 0]
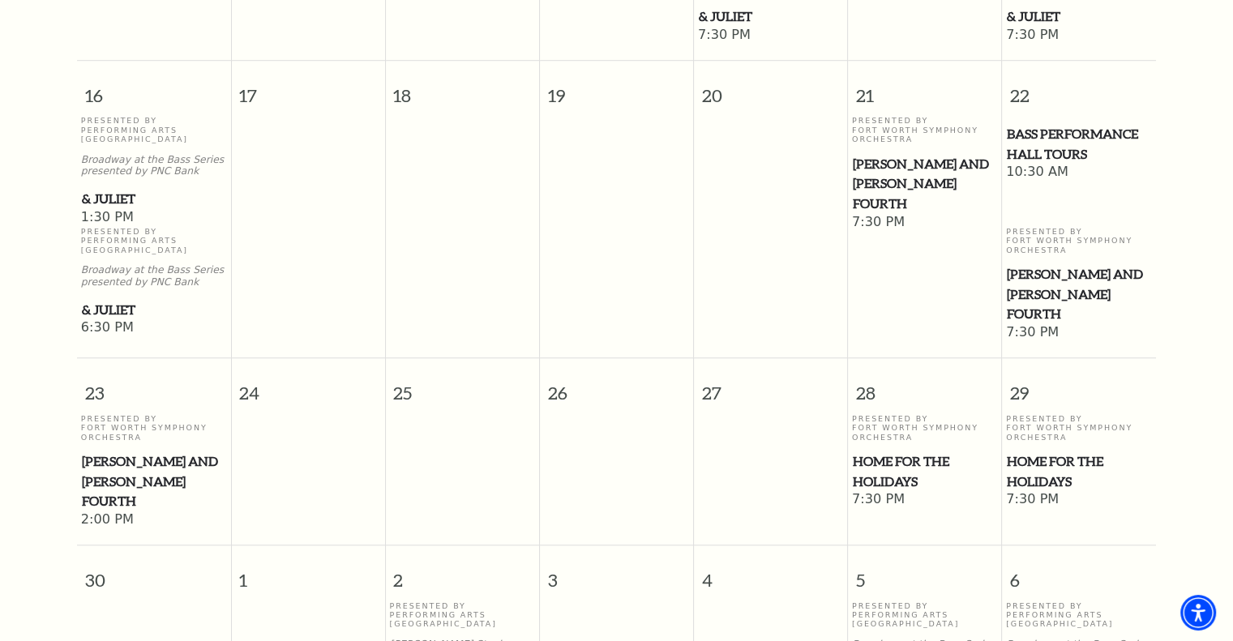
click at [141, 459] on span "[PERSON_NAME] and [PERSON_NAME] Fourth" at bounding box center [154, 482] width 144 height 60
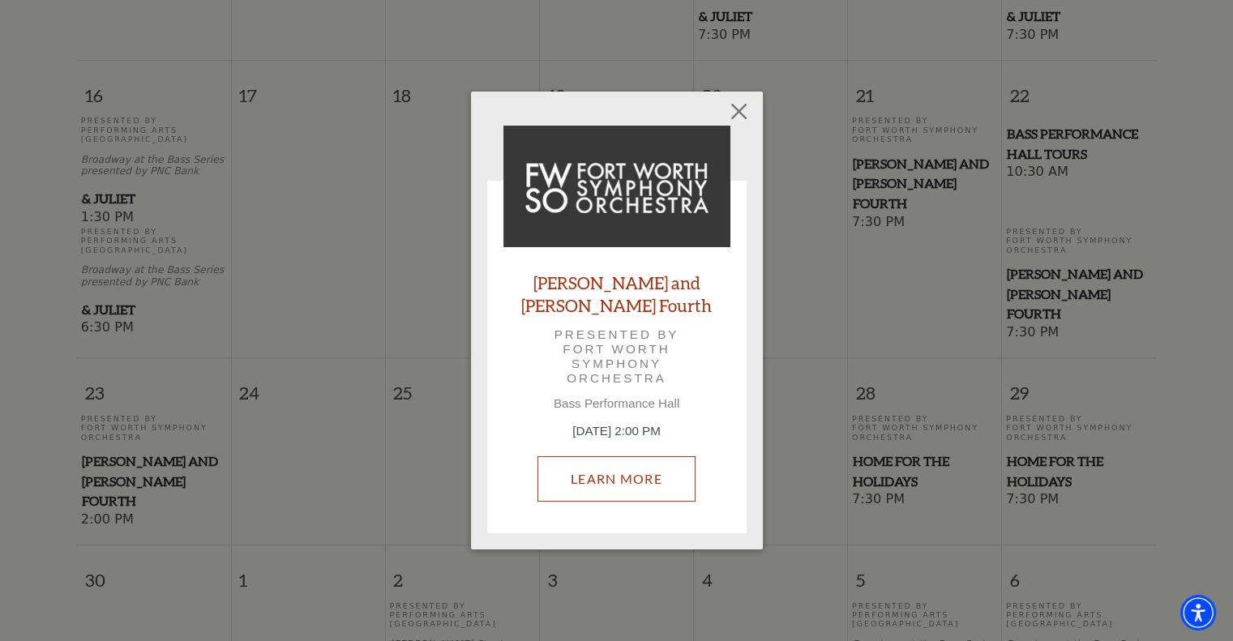
click at [628, 481] on link "Learn More" at bounding box center [617, 479] width 158 height 45
click at [628, 463] on link "Learn More" at bounding box center [617, 479] width 158 height 45
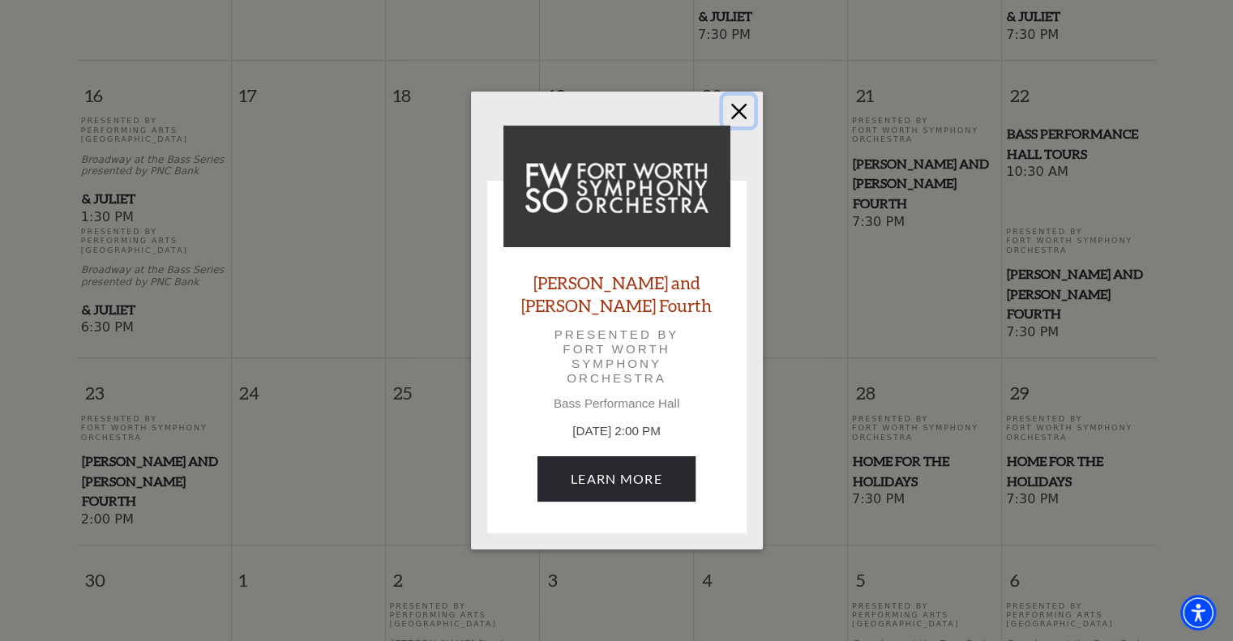
click at [743, 114] on button "Close" at bounding box center [738, 111] width 31 height 31
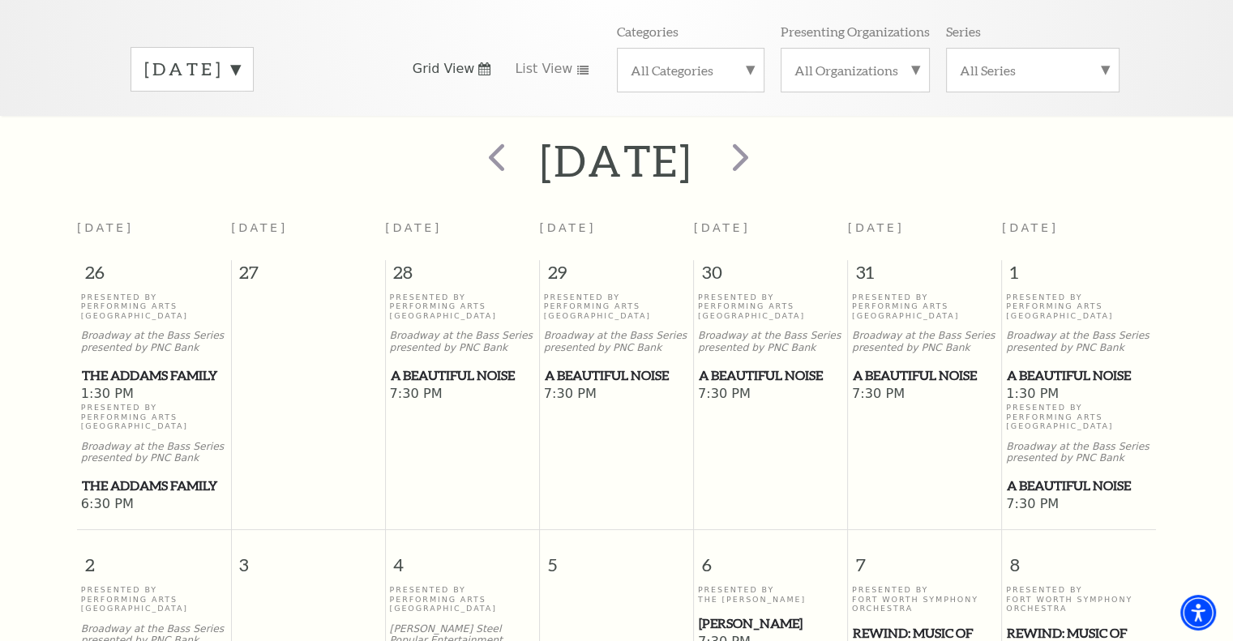
scroll to position [152, 0]
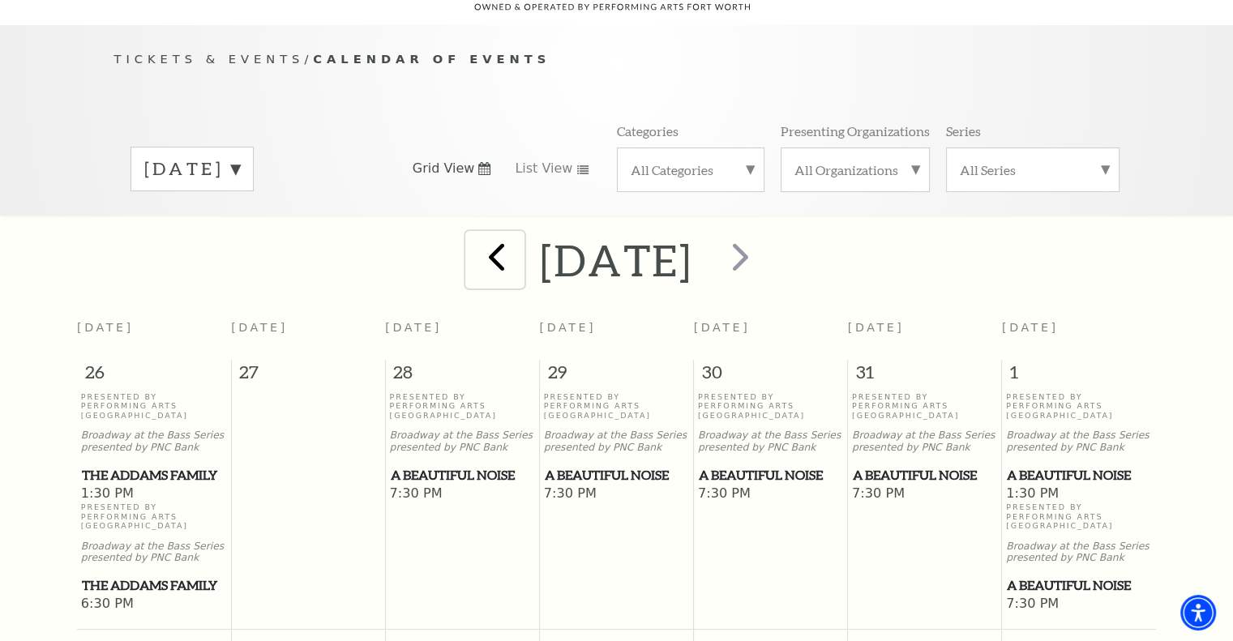
click at [474, 234] on span "prev" at bounding box center [497, 257] width 46 height 46
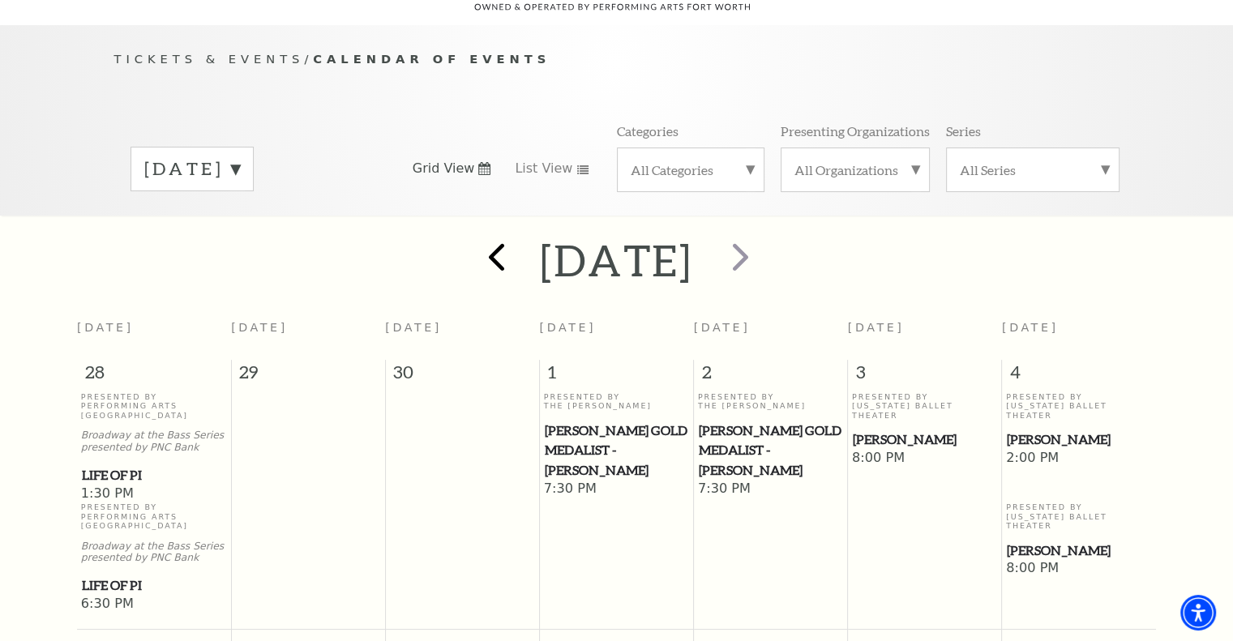
scroll to position [143, 0]
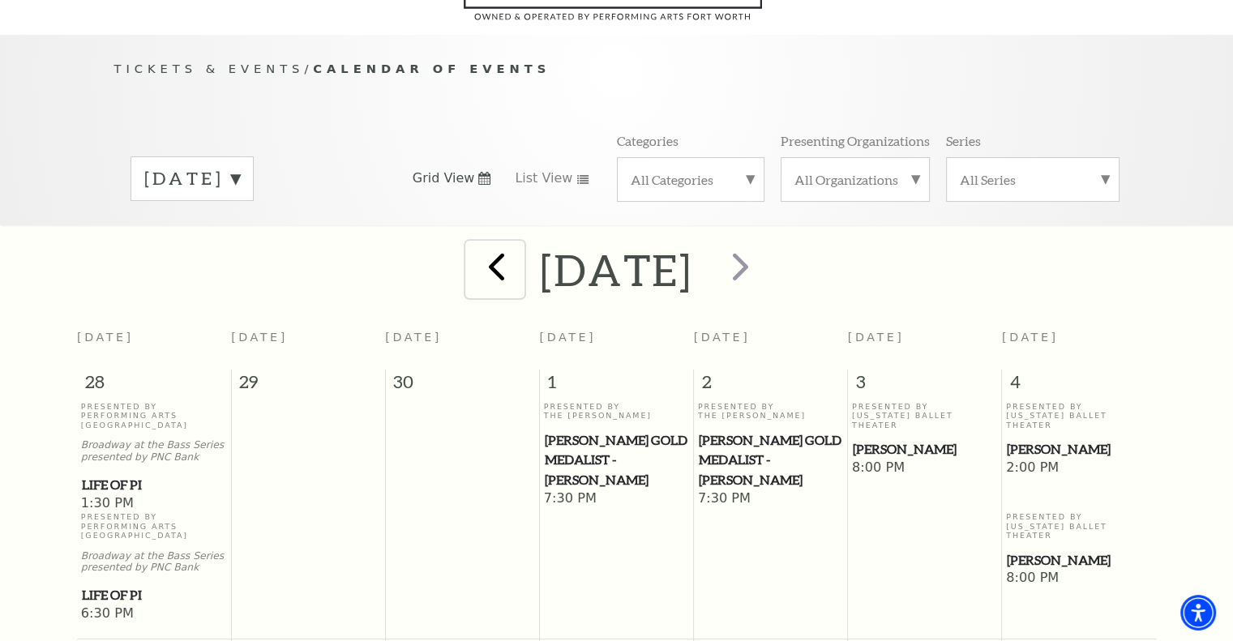
click at [474, 243] on span "prev" at bounding box center [497, 266] width 46 height 46
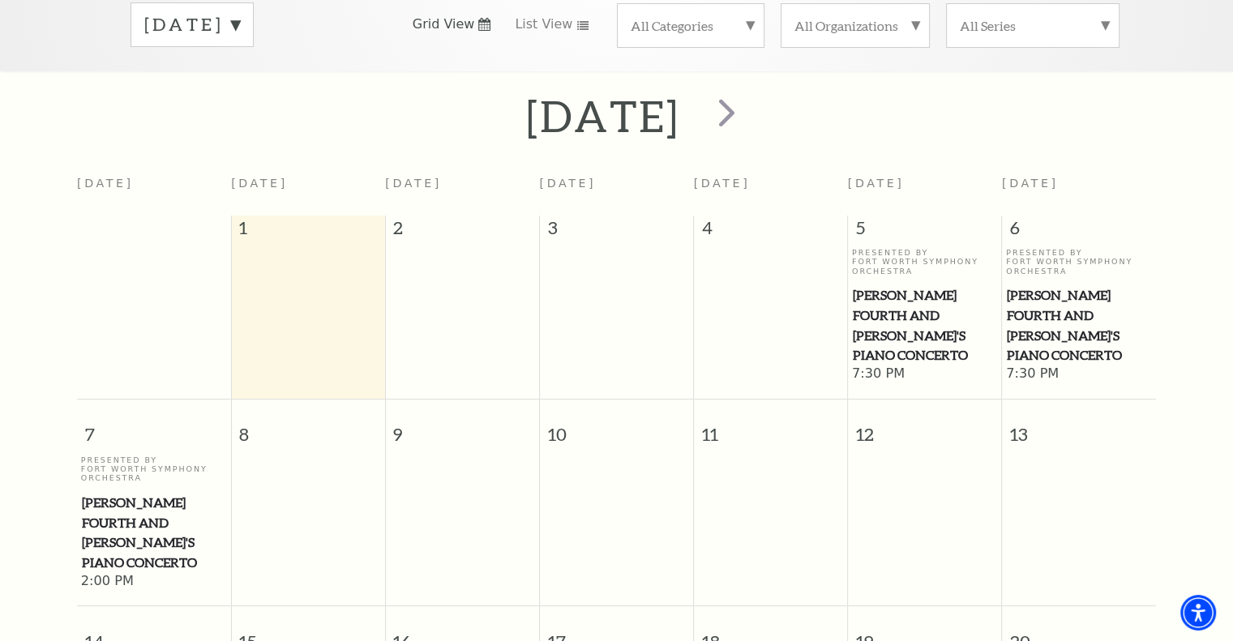
scroll to position [0, 0]
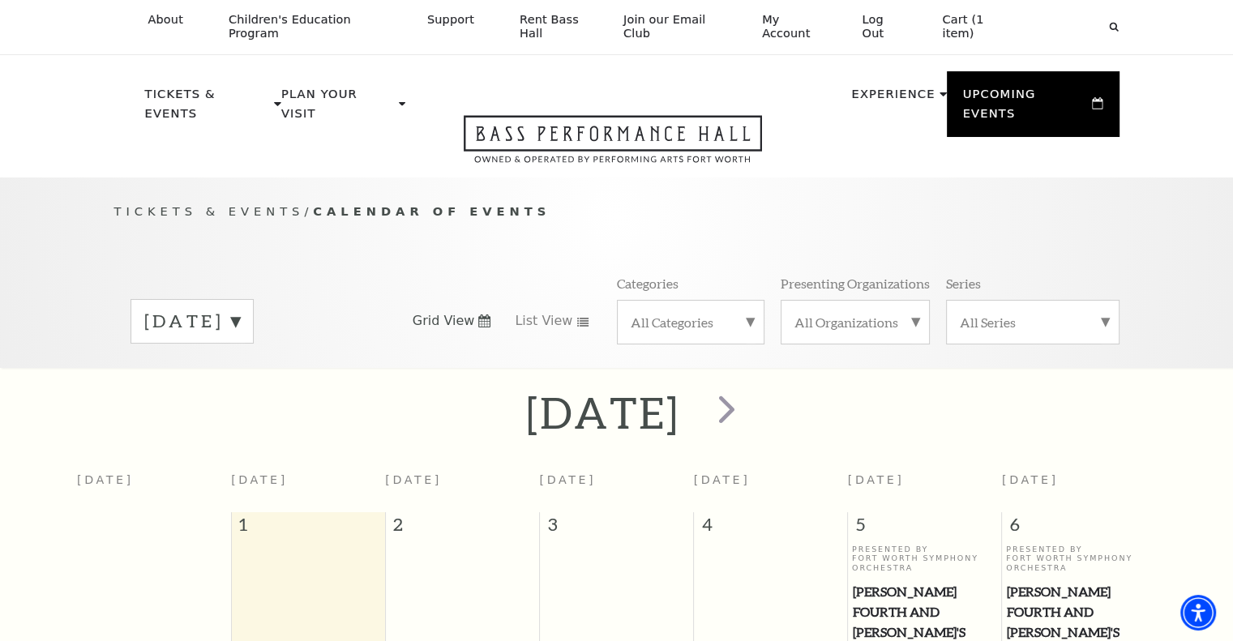
click at [752, 300] on div "All Categories" at bounding box center [691, 322] width 148 height 45
click at [681, 470] on label "Symphony" at bounding box center [691, 483] width 120 height 27
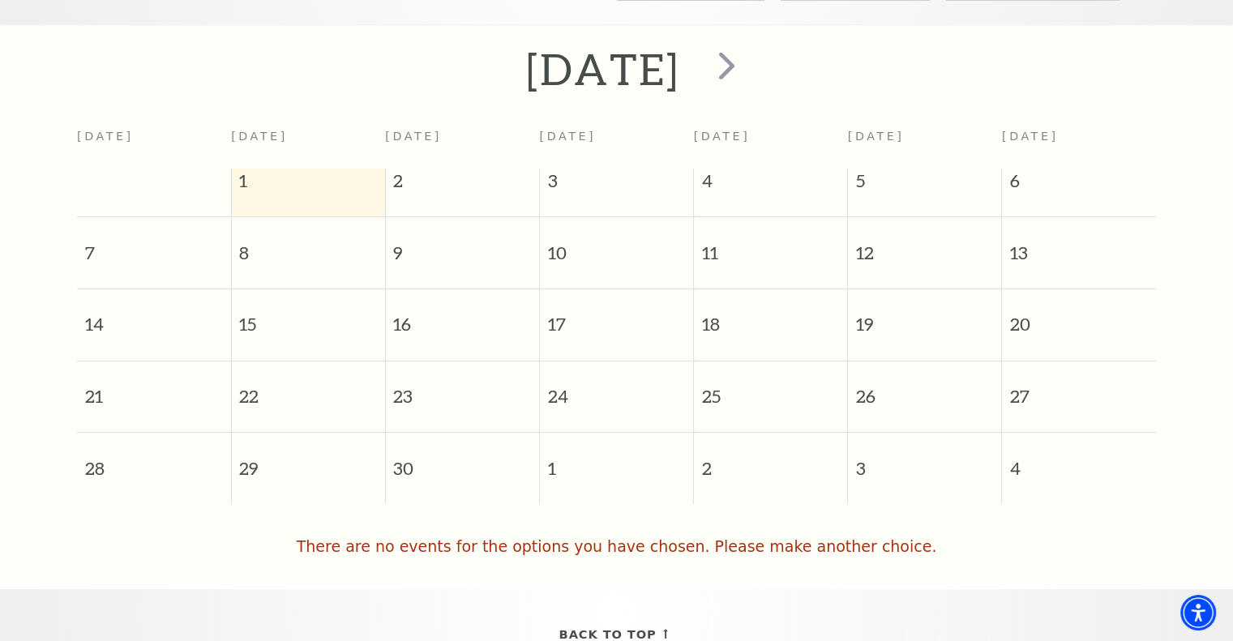
scroll to position [351, 0]
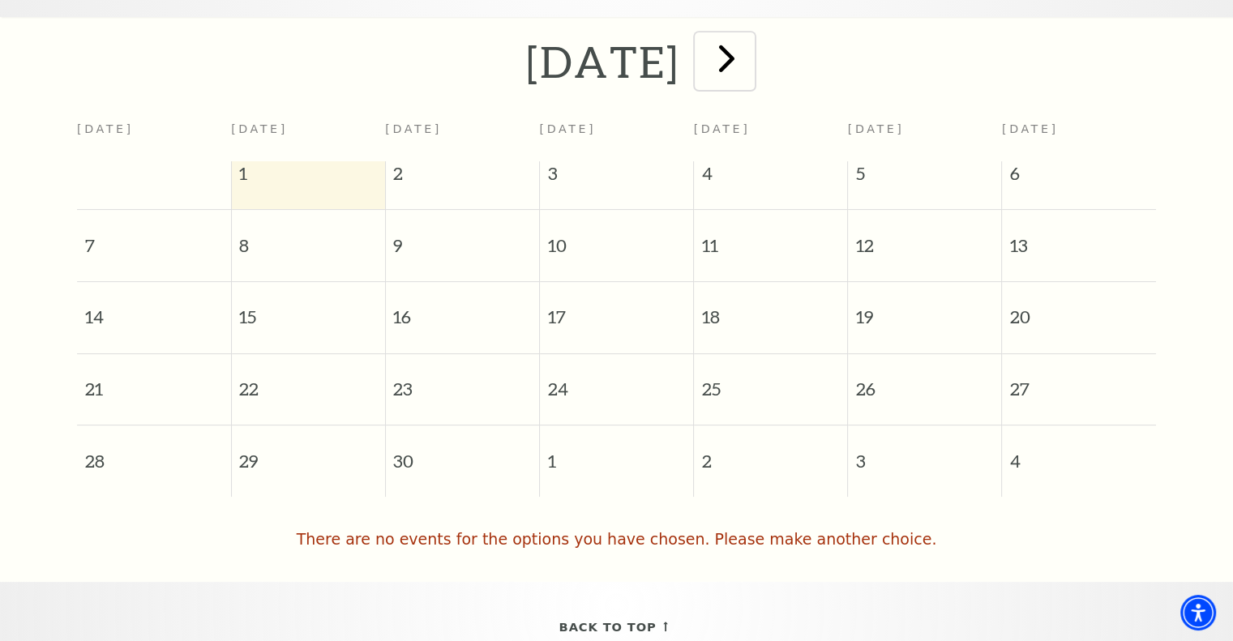
click at [750, 35] on span "next" at bounding box center [727, 58] width 46 height 46
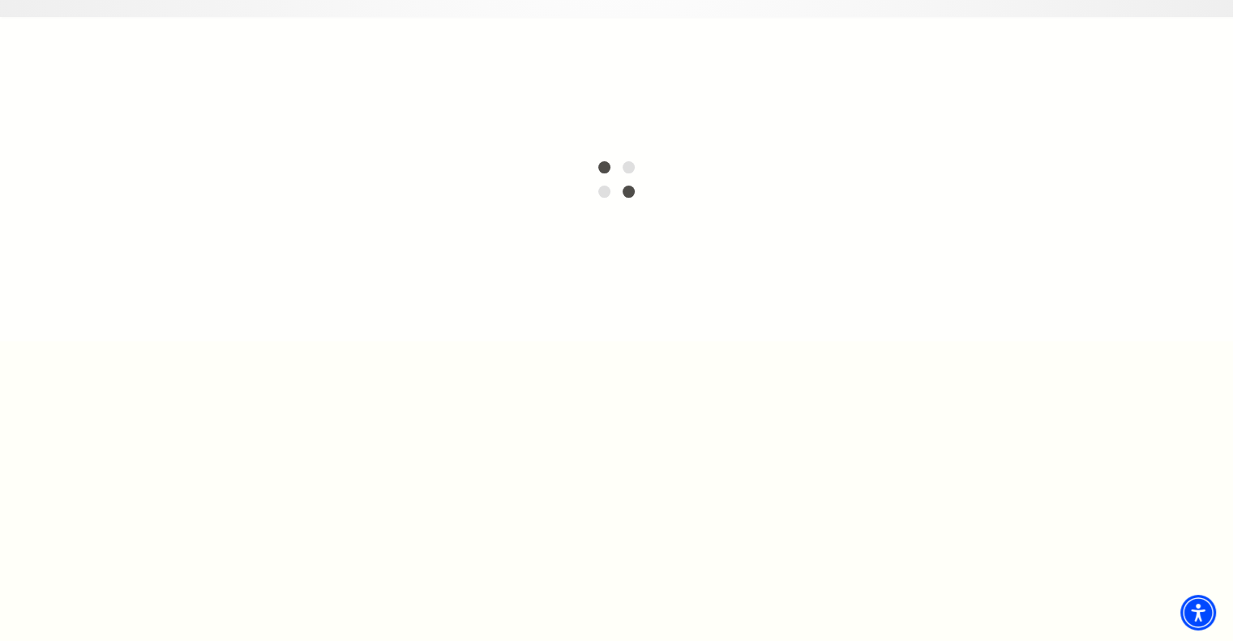
click at [1111, 94] on div at bounding box center [616, 179] width 1233 height 324
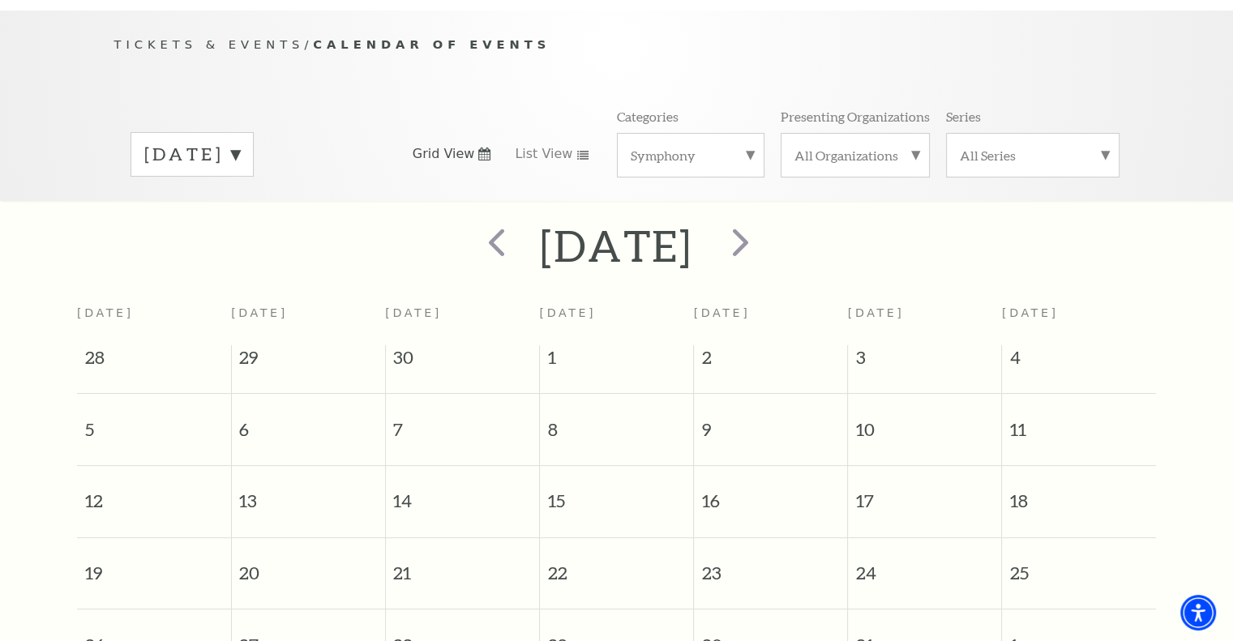
scroll to position [172, 0]
